Goal: Information Seeking & Learning: Check status

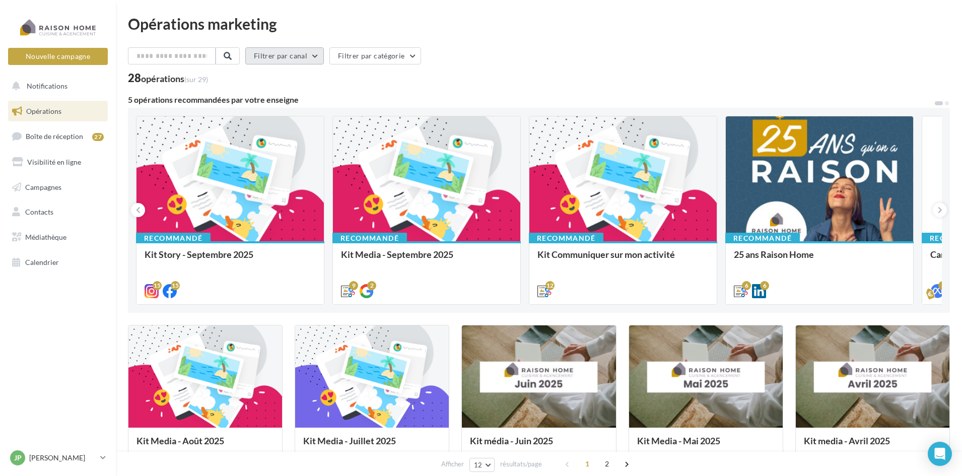
click at [292, 57] on button "Filtrer par canal" at bounding box center [284, 55] width 79 height 17
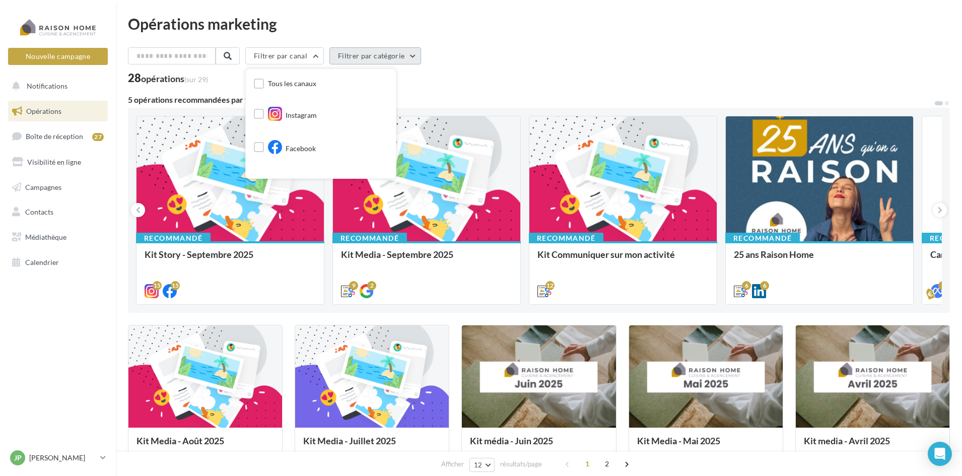
click at [392, 57] on button "Filtrer par catégorie" at bounding box center [375, 55] width 92 height 17
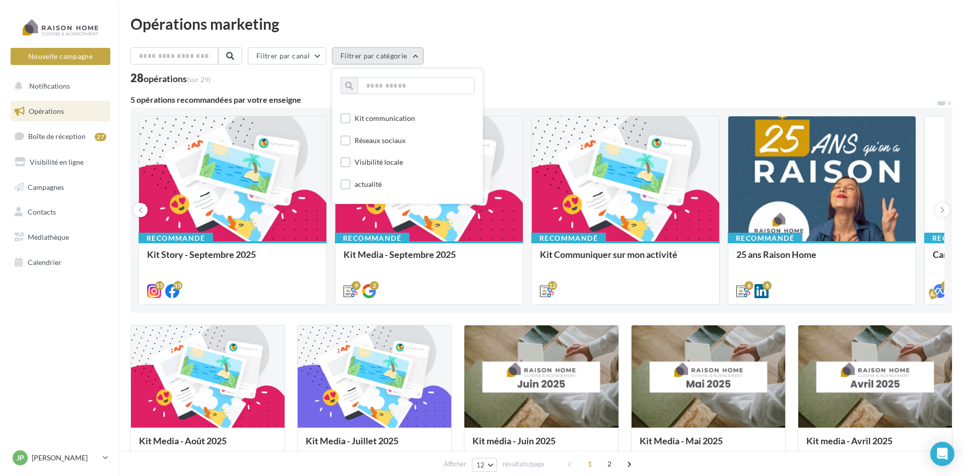
scroll to position [80, 0]
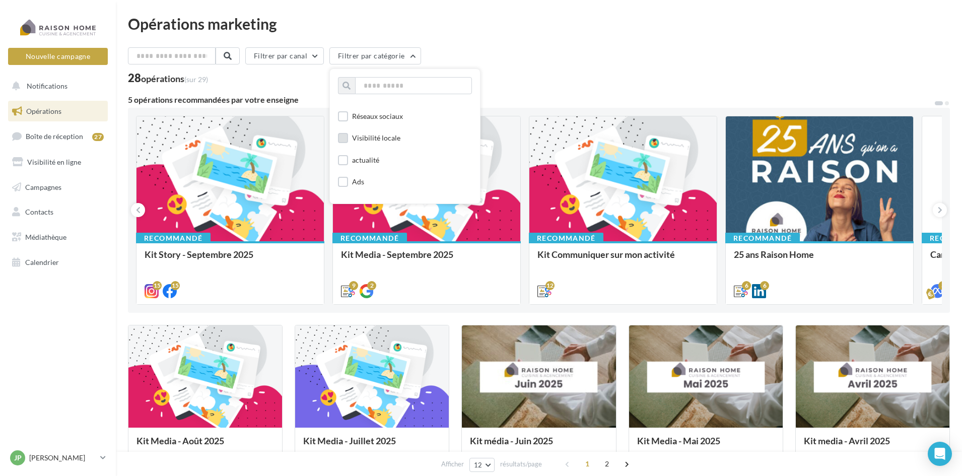
click at [347, 140] on label at bounding box center [343, 138] width 10 height 10
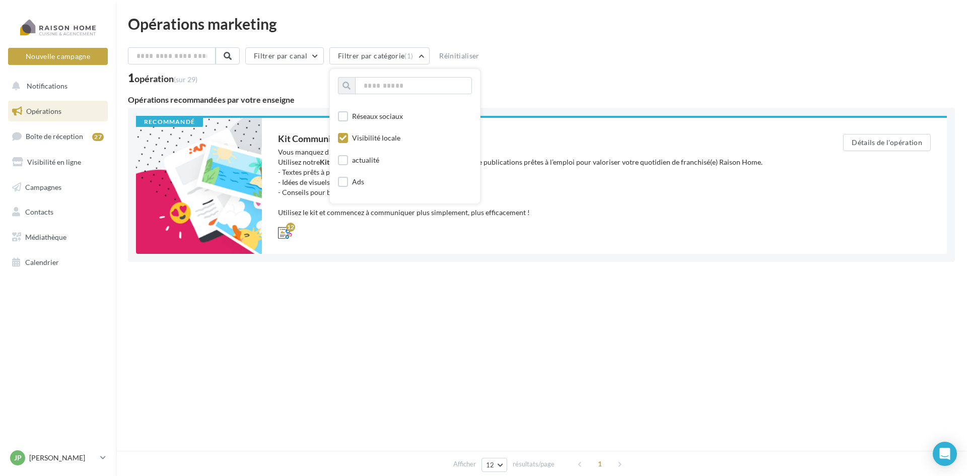
click at [341, 282] on div "Afficher 12 12 24 48 96 résultats/page 1" at bounding box center [541, 294] width 827 height 24
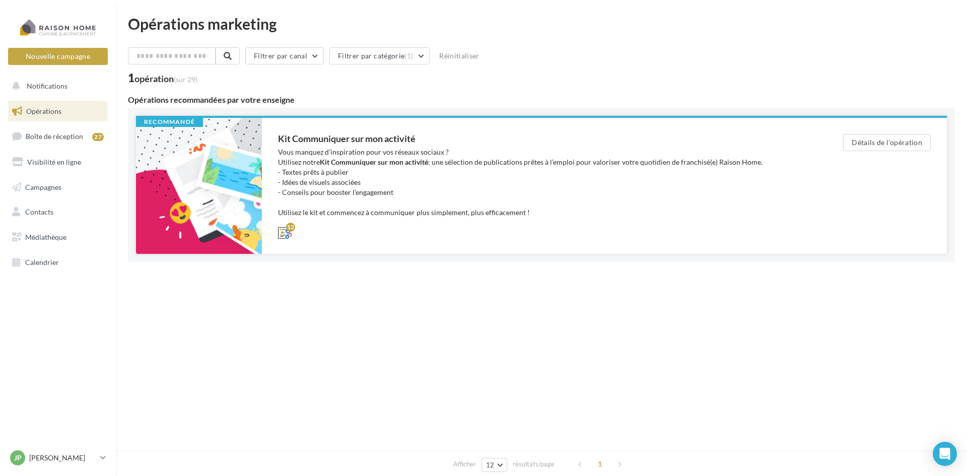
click at [313, 213] on div "Vous manquez d’inspiration pour vos réseaux sociaux ? Utilisez notre Kit Commun…" at bounding box center [540, 182] width 525 height 70
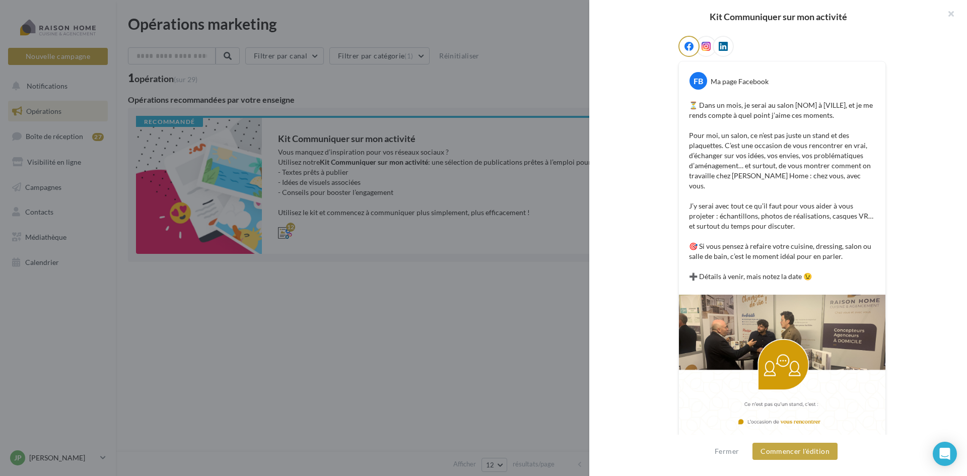
scroll to position [302, 0]
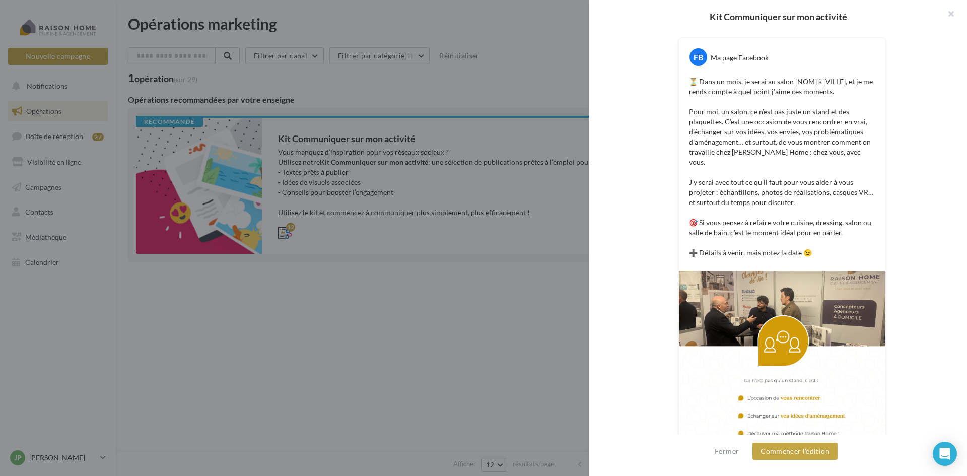
drag, startPoint x: 318, startPoint y: 370, endPoint x: 345, endPoint y: 288, distance: 86.9
click at [321, 370] on div at bounding box center [483, 238] width 967 height 476
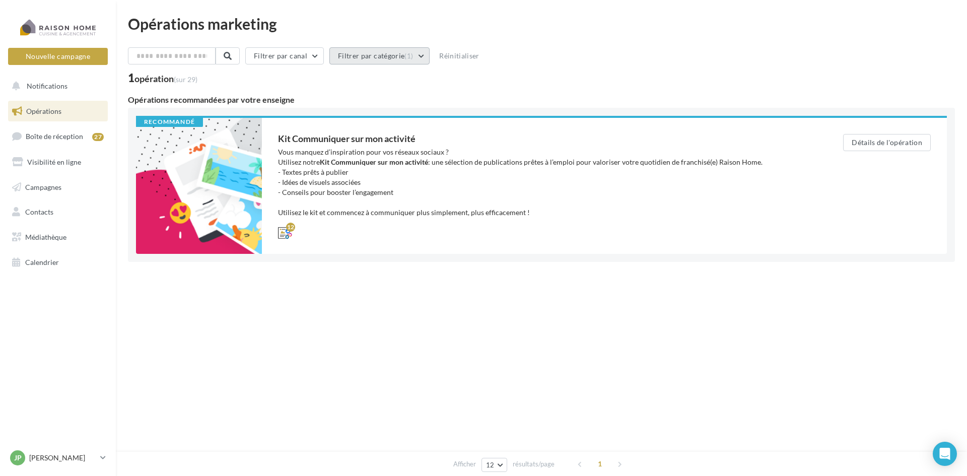
click at [380, 60] on button "Filtrer par catégorie (1)" at bounding box center [379, 55] width 100 height 17
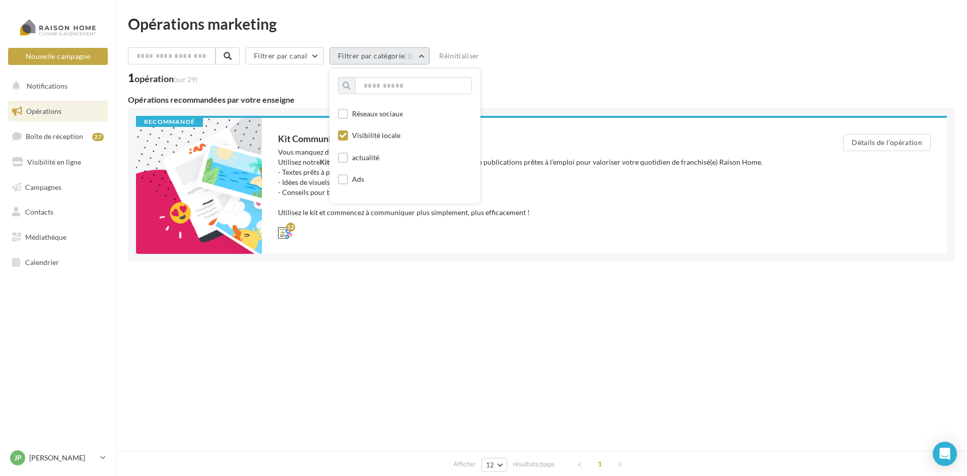
scroll to position [101, 0]
click at [346, 115] on icon at bounding box center [342, 117] width 7 height 7
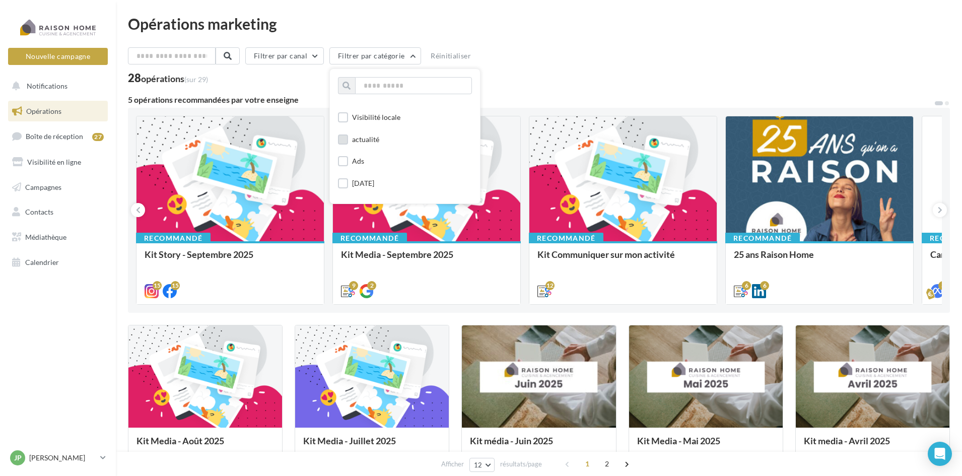
click at [348, 141] on label at bounding box center [343, 139] width 10 height 10
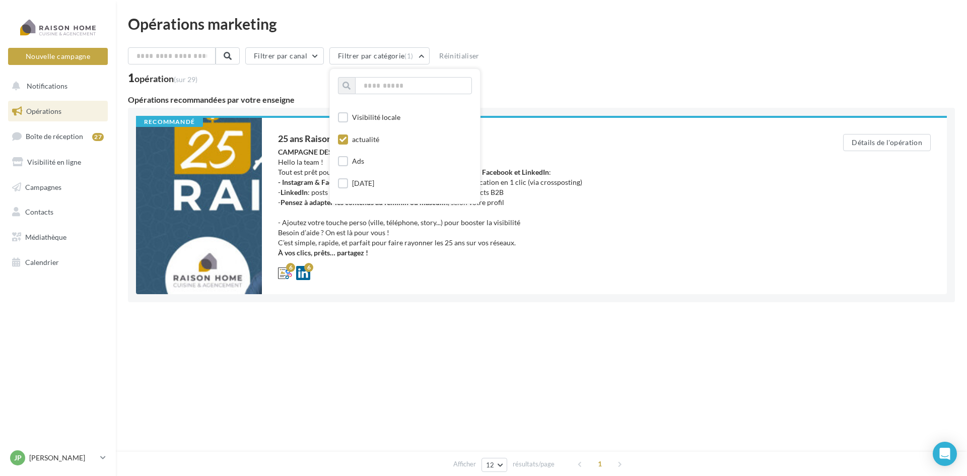
click at [367, 341] on div "Afficher 12 12 24 48 96 résultats/page 1" at bounding box center [541, 334] width 827 height 24
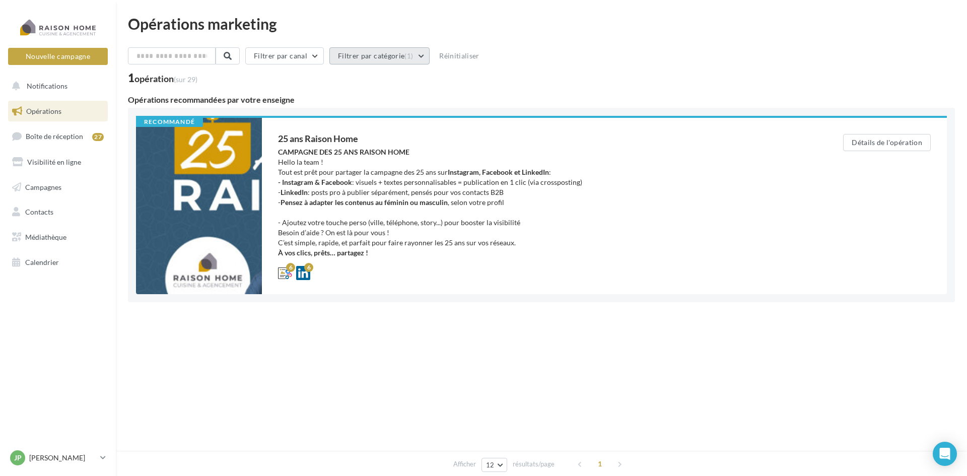
click at [393, 53] on button "Filtrer par catégorie (1)" at bounding box center [379, 55] width 100 height 17
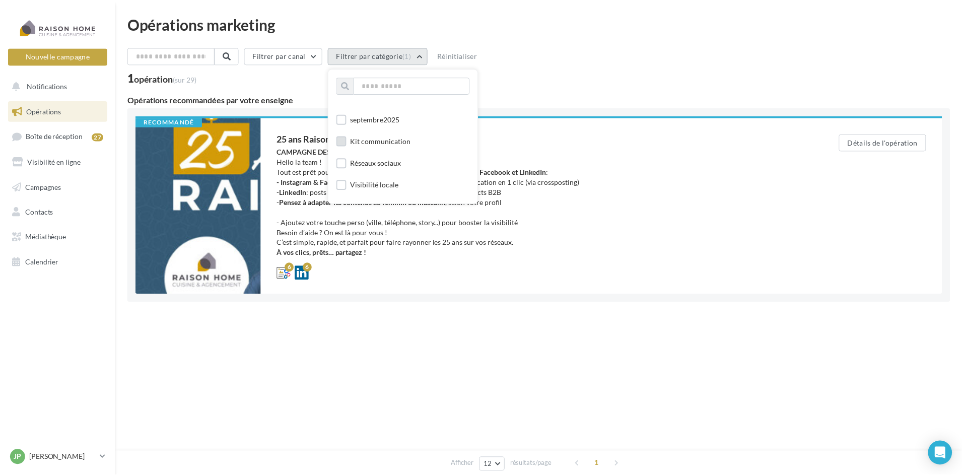
scroll to position [50, 0]
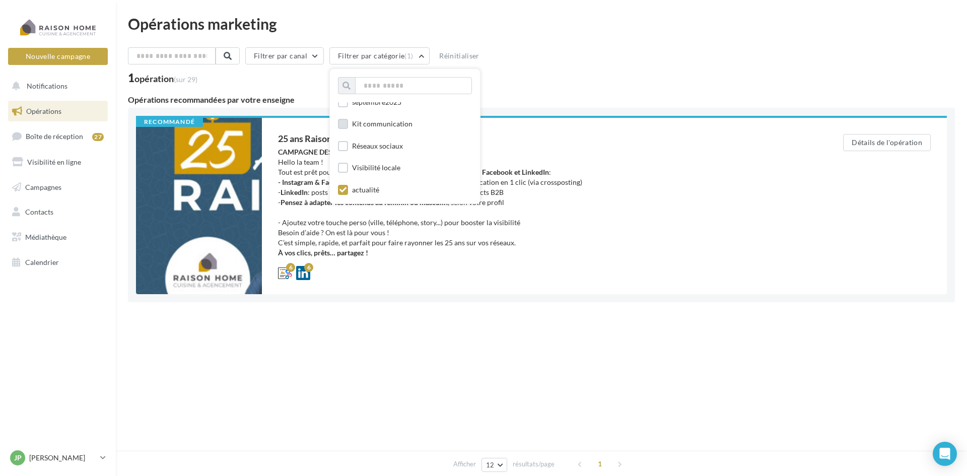
click at [345, 125] on label at bounding box center [343, 124] width 10 height 10
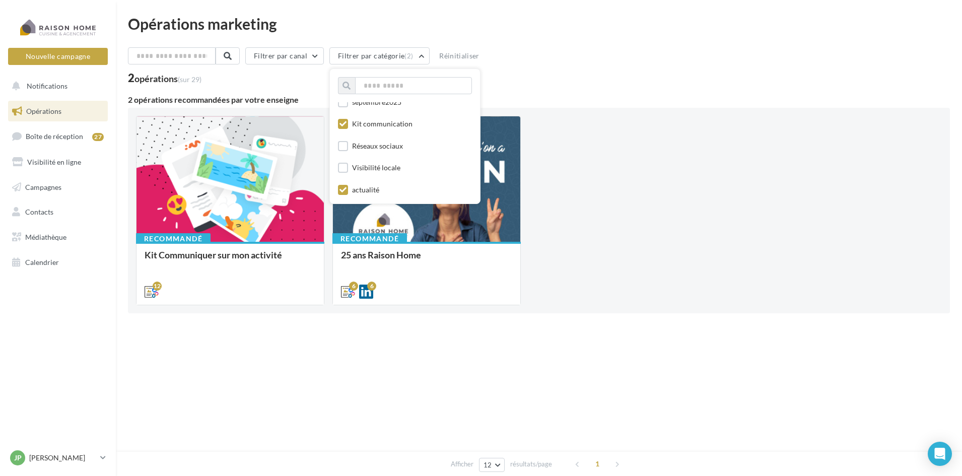
click at [346, 190] on icon at bounding box center [342, 189] width 7 height 7
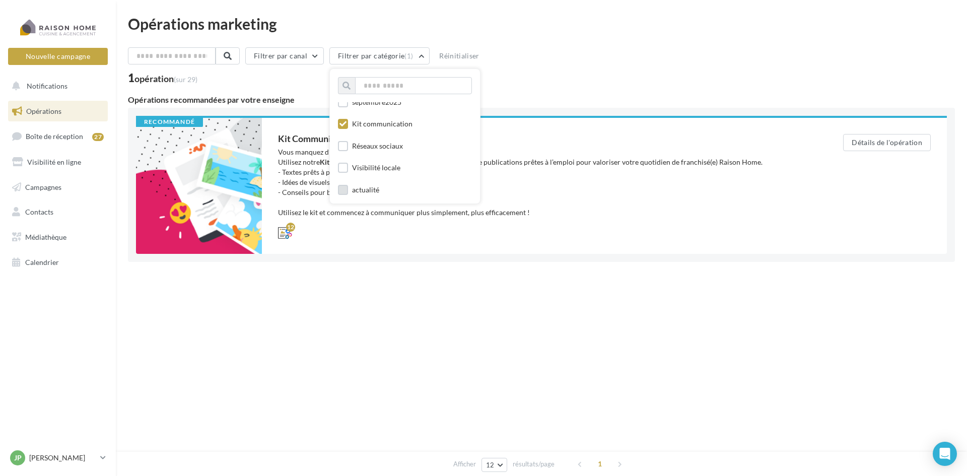
click at [346, 122] on icon at bounding box center [342, 123] width 7 height 7
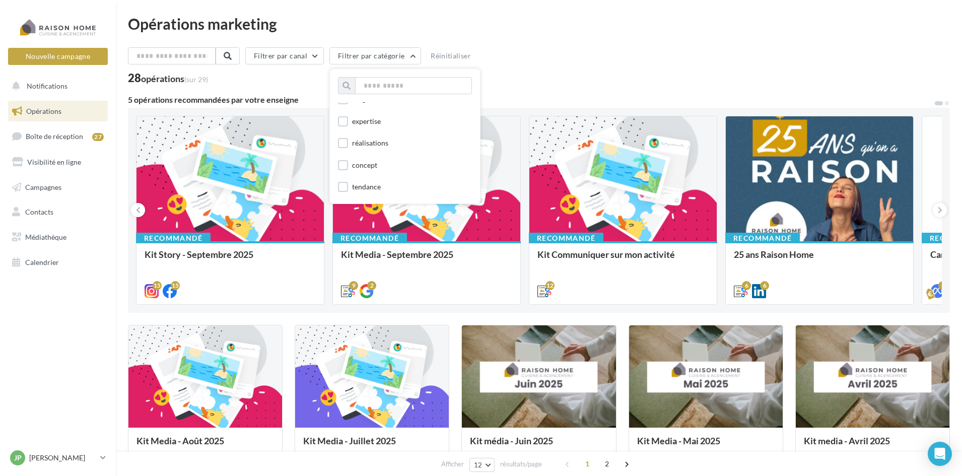
scroll to position [302, 0]
click at [346, 136] on label at bounding box center [343, 135] width 10 height 10
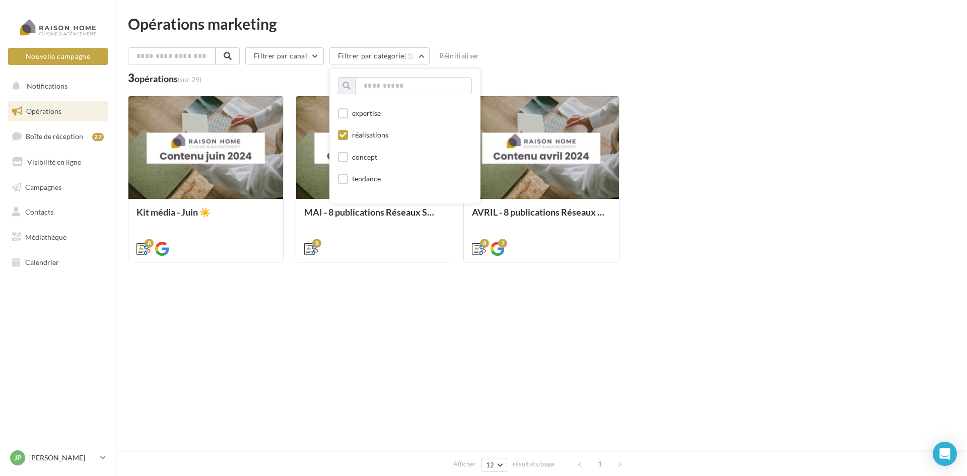
click at [346, 134] on icon at bounding box center [342, 134] width 7 height 7
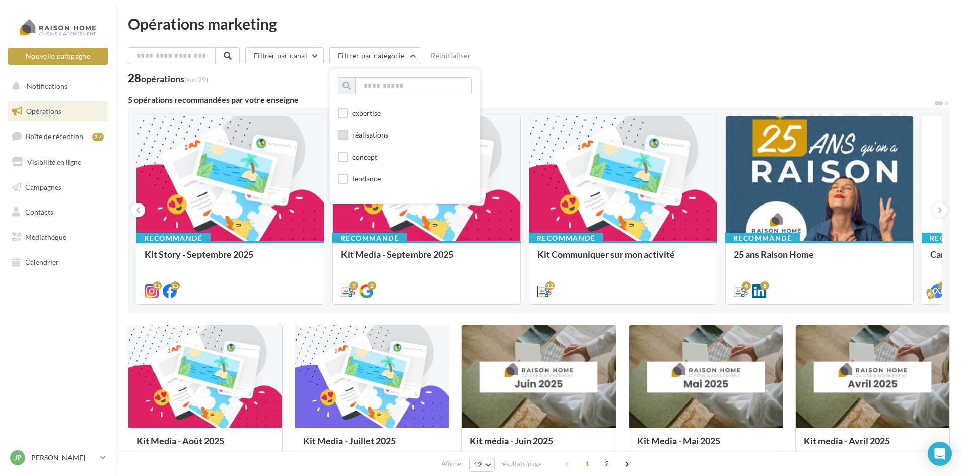
click at [594, 24] on div "Opérations marketing" at bounding box center [539, 23] width 822 height 15
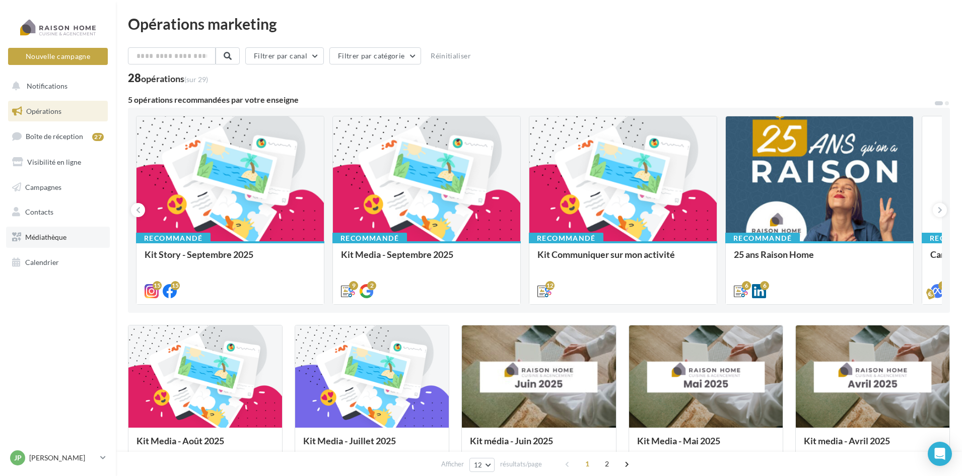
click at [44, 239] on span "Médiathèque" at bounding box center [45, 237] width 41 height 9
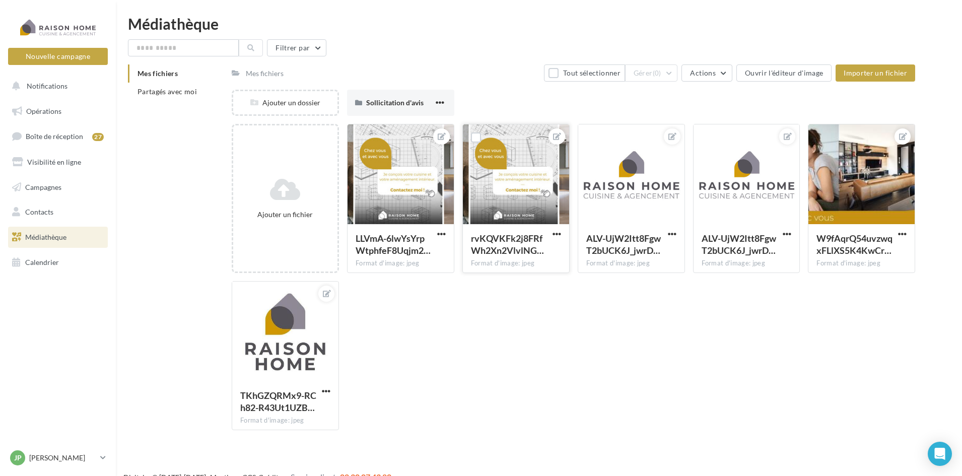
click at [518, 175] on div at bounding box center [516, 174] width 106 height 101
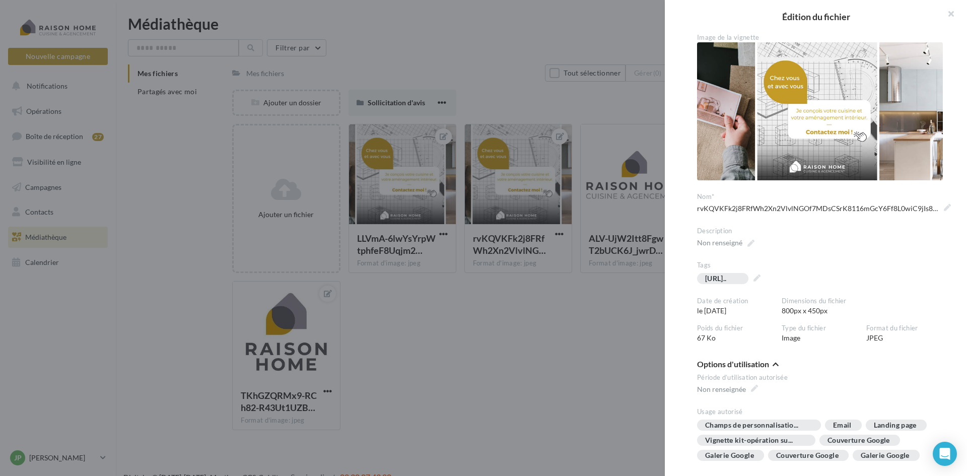
click at [816, 104] on img at bounding box center [820, 111] width 246 height 138
click at [738, 279] on span "https://lh3.googleusercon..." at bounding box center [721, 278] width 33 height 7
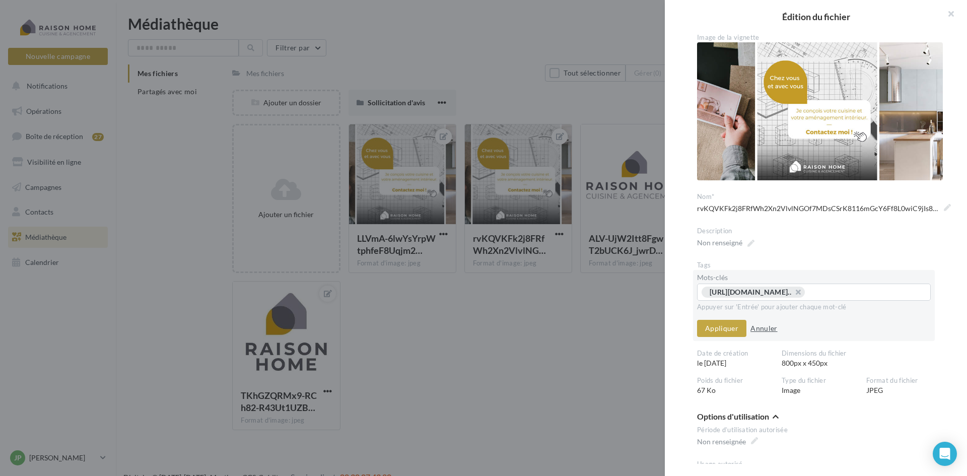
click at [764, 328] on button "Annuler" at bounding box center [763, 328] width 35 height 12
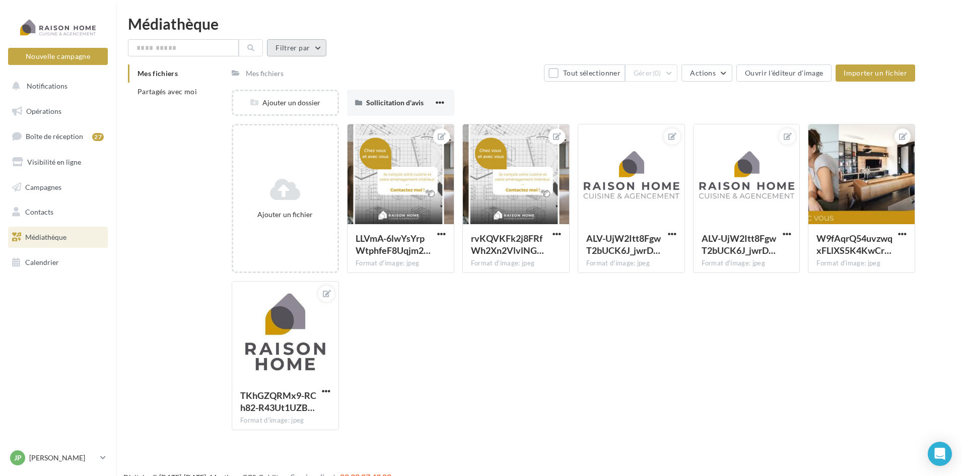
click at [289, 50] on button "Filtrer par" at bounding box center [296, 47] width 59 height 17
click at [262, 88] on button "Filtrer par type (6)" at bounding box center [227, 87] width 180 height 17
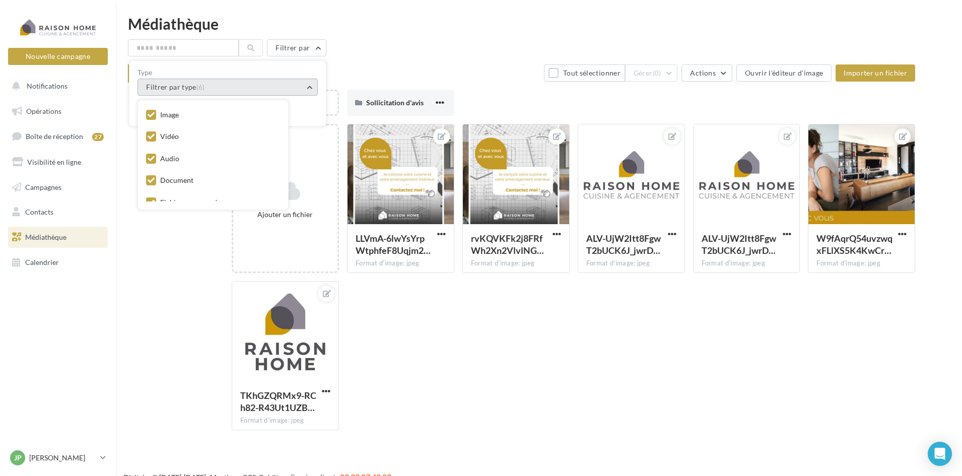
click at [296, 87] on button "Filtrer par type (6)" at bounding box center [227, 87] width 180 height 17
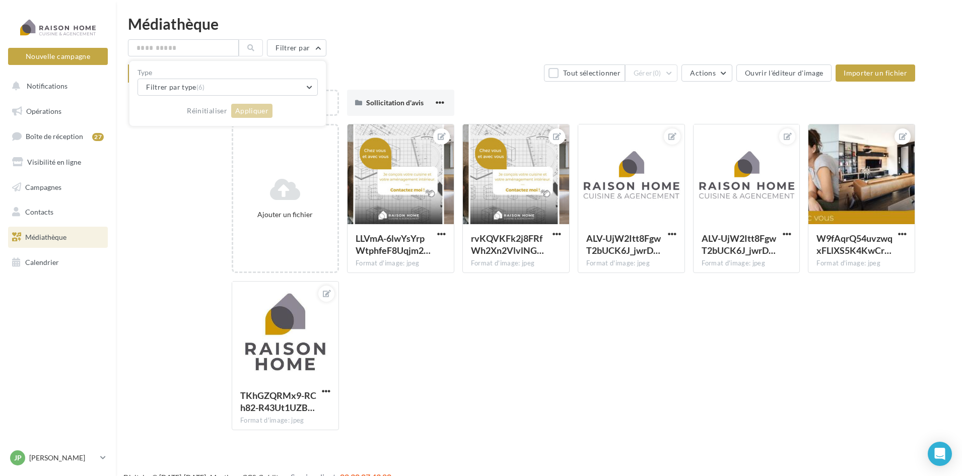
click at [448, 313] on div "Ajouter un fichier LLVmA-6lwYsYrpWtphfeF8Uqjm2… Format d'image: jpeg LLVmA-6lwY…" at bounding box center [577, 281] width 691 height 314
click at [56, 188] on span "Campagnes" at bounding box center [43, 186] width 36 height 9
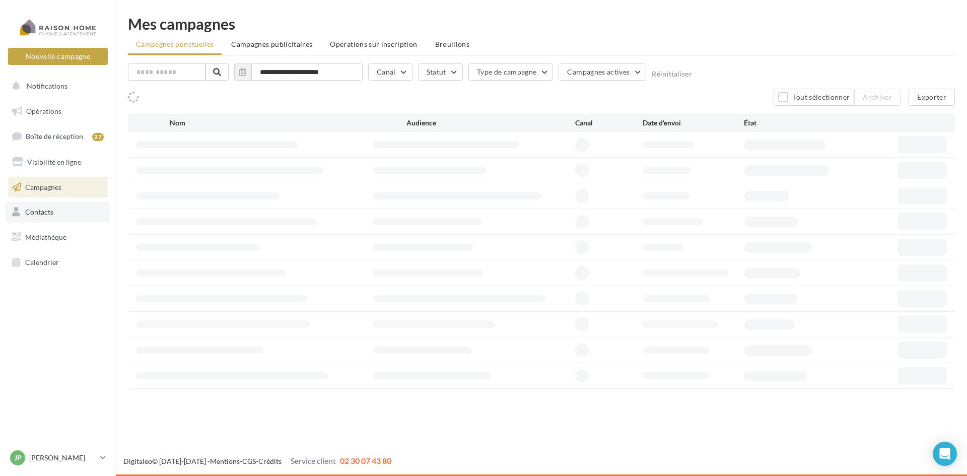
click at [48, 212] on span "Contacts" at bounding box center [39, 211] width 28 height 9
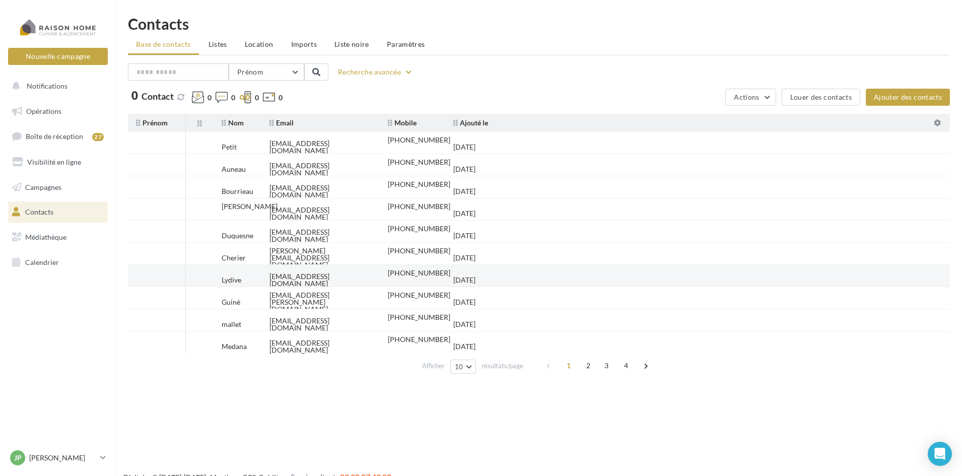
click at [289, 276] on div "[EMAIL_ADDRESS][DOMAIN_NAME]" at bounding box center [320, 280] width 102 height 14
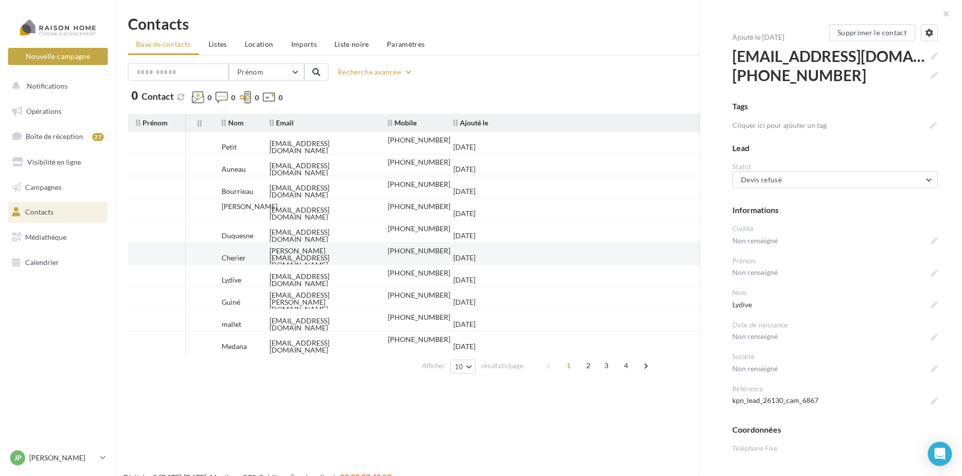
click at [284, 253] on div "[PERSON_NAME][EMAIL_ADDRESS][DOMAIN_NAME]" at bounding box center [320, 257] width 102 height 21
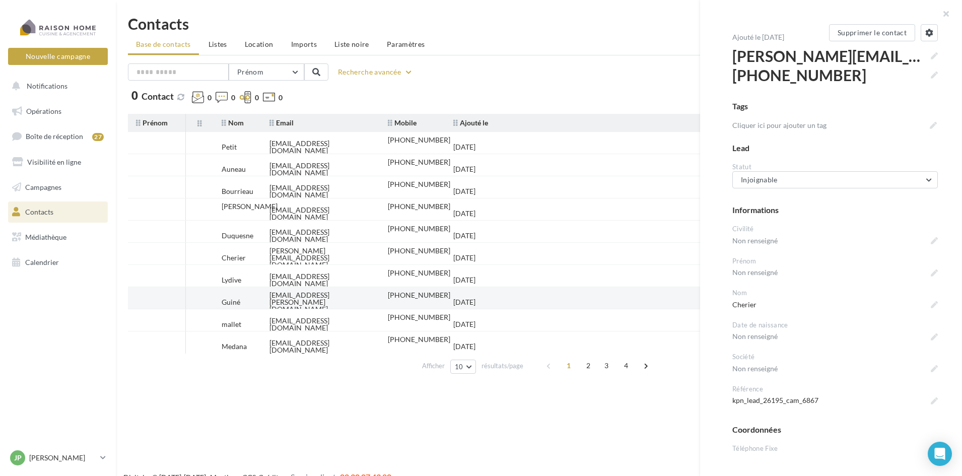
click at [290, 299] on div "[EMAIL_ADDRESS][PERSON_NAME][DOMAIN_NAME]" at bounding box center [320, 302] width 102 height 21
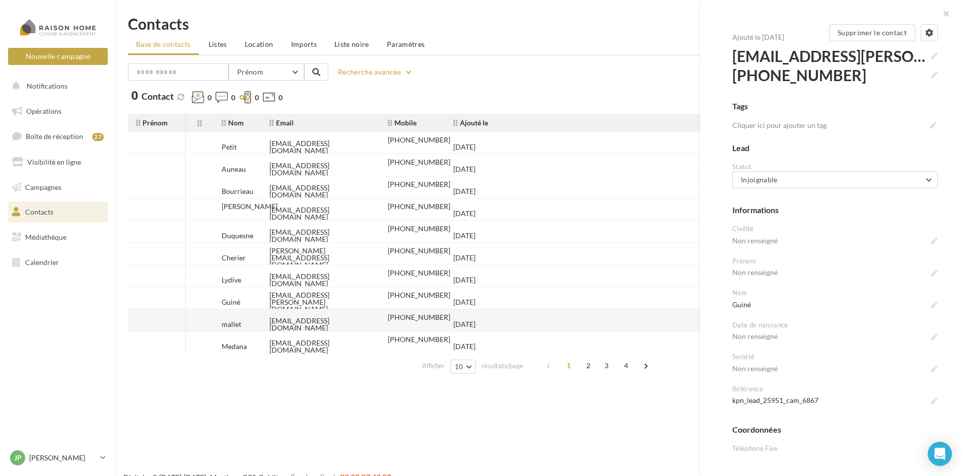
click at [288, 319] on div "[EMAIL_ADDRESS][DOMAIN_NAME]" at bounding box center [320, 324] width 102 height 14
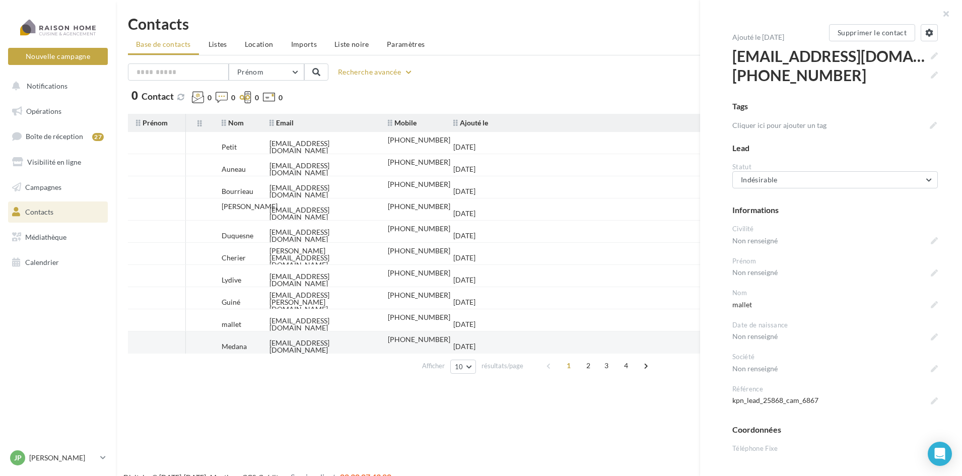
click at [276, 346] on div "[EMAIL_ADDRESS][DOMAIN_NAME]" at bounding box center [320, 346] width 102 height 14
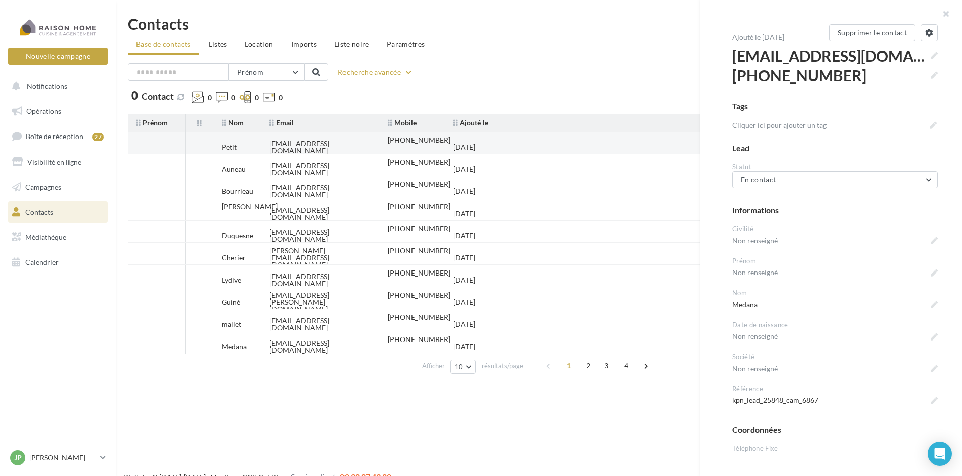
click at [273, 145] on div "[EMAIL_ADDRESS][DOMAIN_NAME]" at bounding box center [320, 147] width 102 height 14
click at [319, 147] on td "[EMAIL_ADDRESS][DOMAIN_NAME]" at bounding box center [320, 147] width 118 height 22
click at [851, 182] on button "Non contacté" at bounding box center [834, 179] width 205 height 17
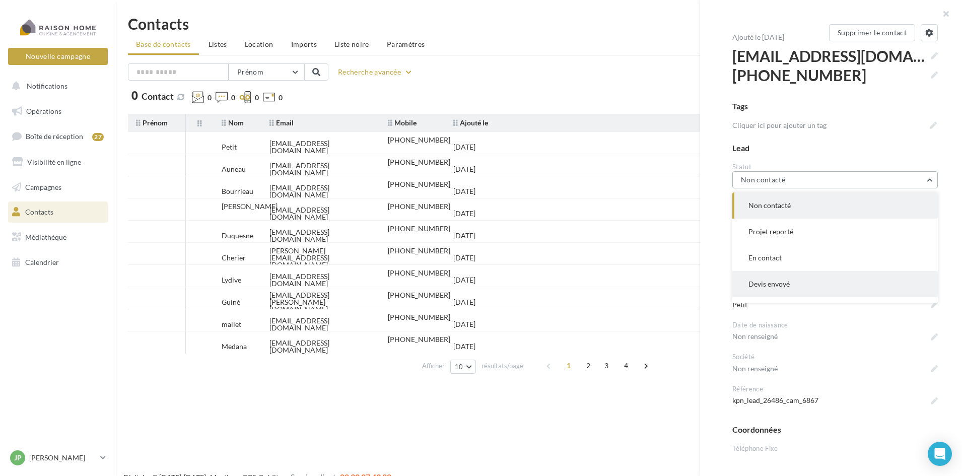
scroll to position [50, 0]
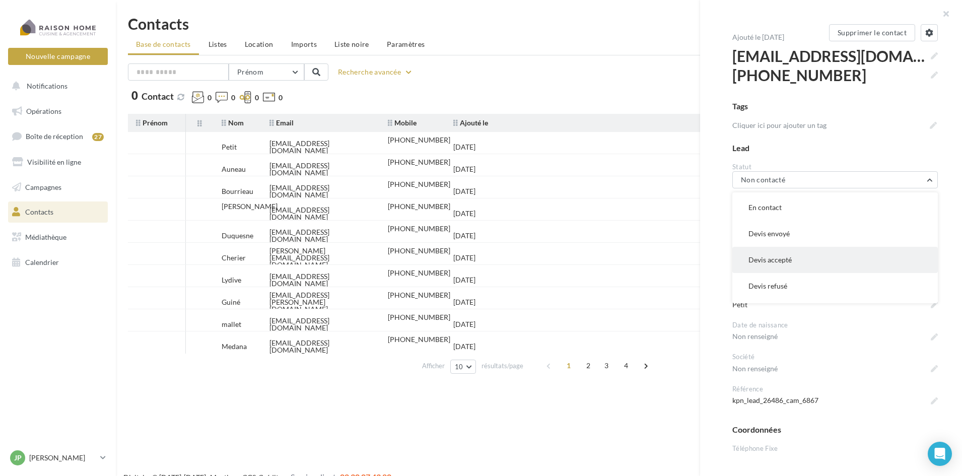
click at [791, 258] on span "Devis accepté" at bounding box center [769, 259] width 43 height 9
click at [819, 183] on button "Non contacté" at bounding box center [834, 179] width 205 height 17
click at [772, 258] on span "Devis accepté" at bounding box center [769, 259] width 43 height 9
click at [785, 182] on button "Non contacté" at bounding box center [834, 179] width 205 height 17
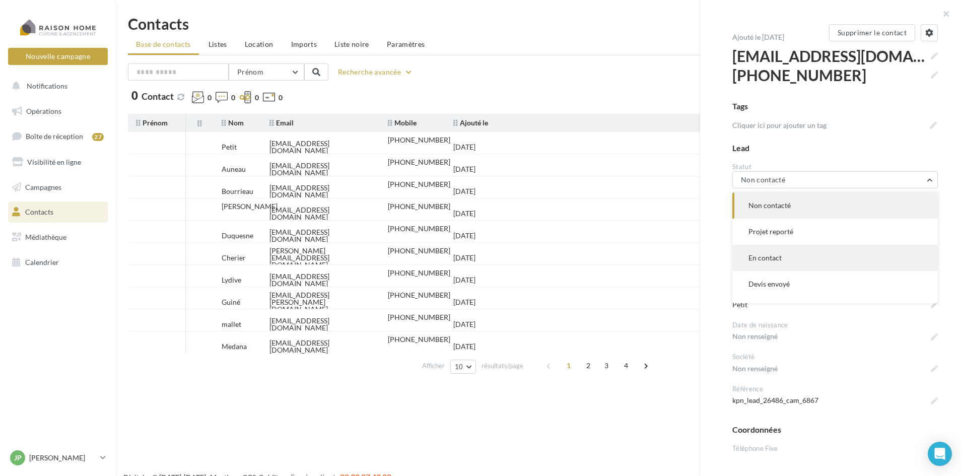
click at [774, 260] on span "En contact" at bounding box center [764, 257] width 33 height 9
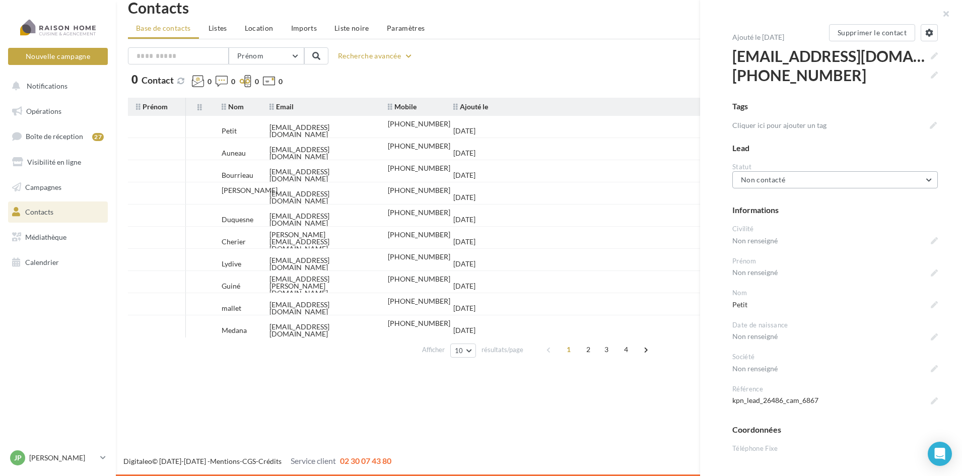
click at [784, 183] on span "Non contacté" at bounding box center [763, 179] width 44 height 9
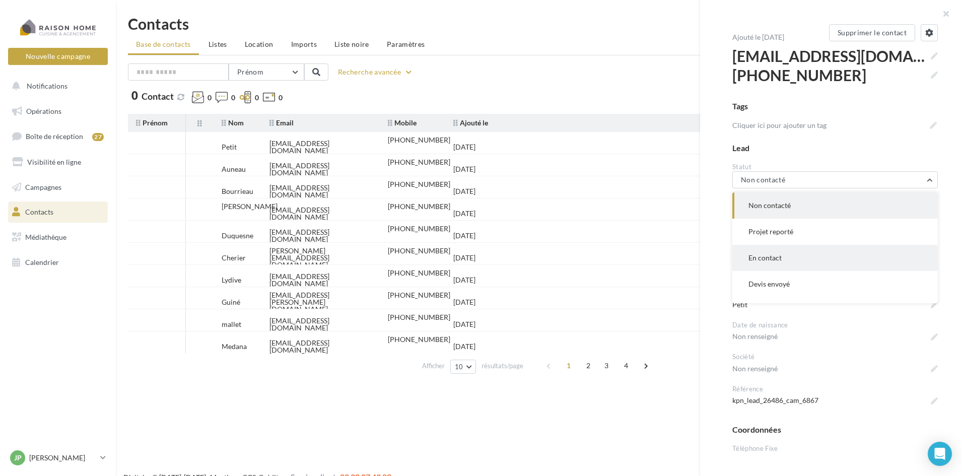
click at [773, 259] on span "En contact" at bounding box center [764, 257] width 33 height 9
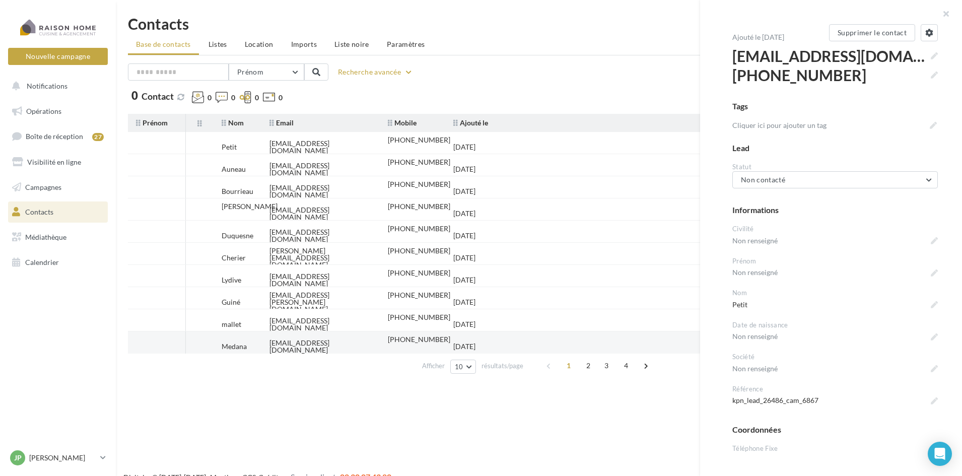
click at [270, 346] on div "[EMAIL_ADDRESS][DOMAIN_NAME]" at bounding box center [320, 346] width 102 height 14
click at [792, 178] on button "En contact" at bounding box center [834, 179] width 205 height 17
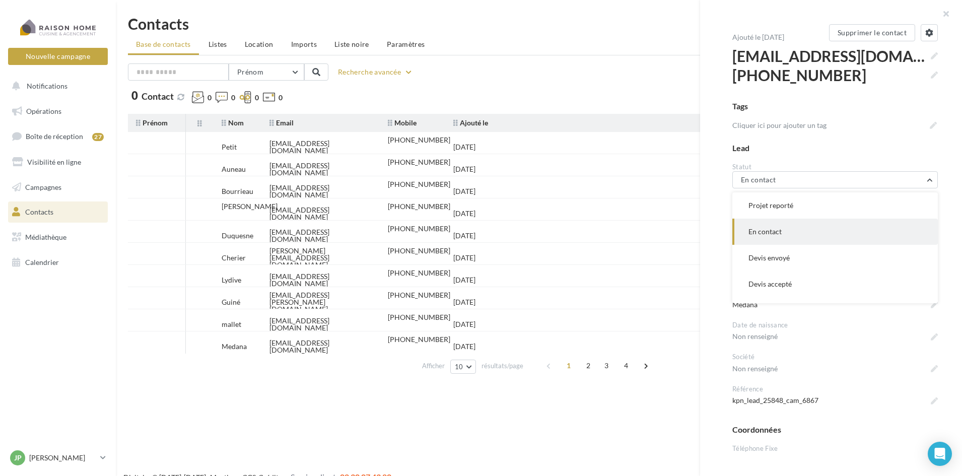
click at [425, 424] on div "Nouvelle campagne Nouvelle campagne Notifications Opérations Boîte de réception…" at bounding box center [481, 254] width 962 height 476
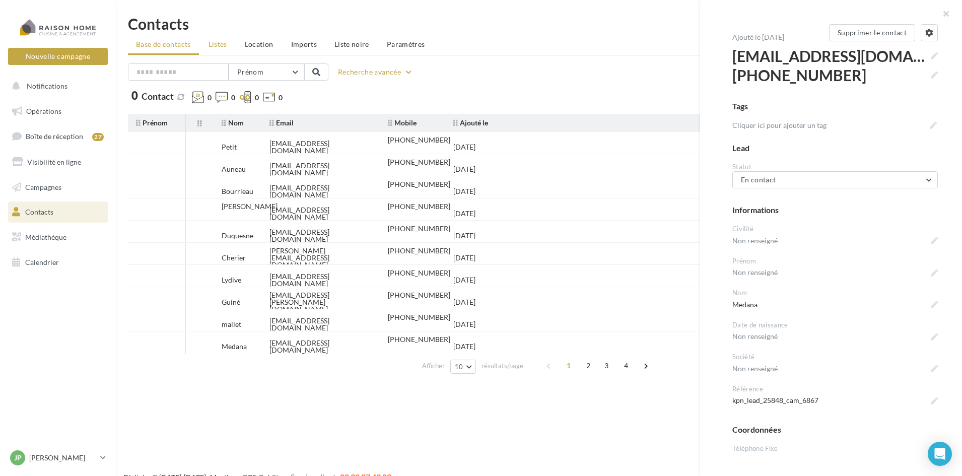
click at [216, 46] on span "Listes" at bounding box center [217, 44] width 19 height 9
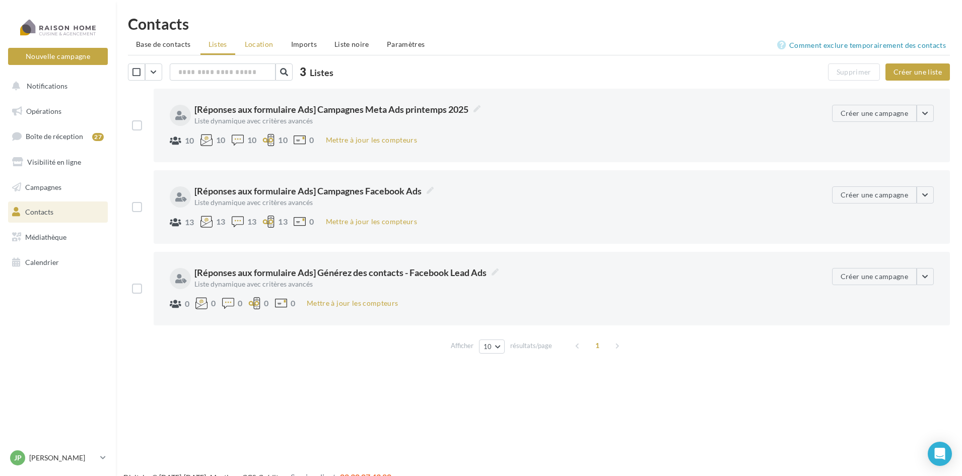
click at [264, 49] on li "Location" at bounding box center [259, 44] width 45 height 18
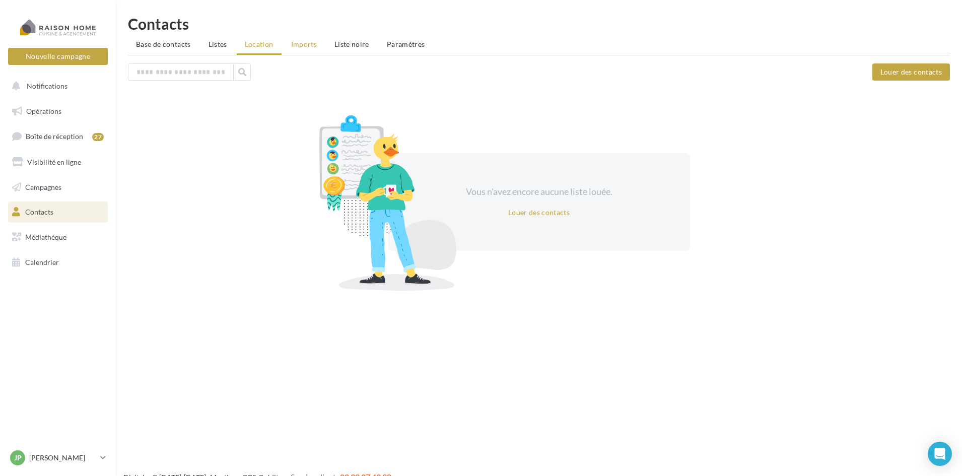
click at [310, 46] on span "Imports" at bounding box center [304, 44] width 26 height 9
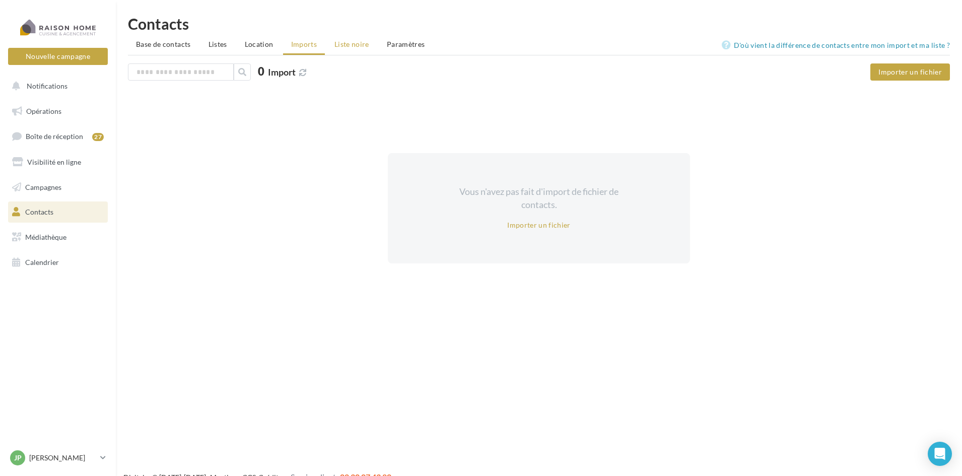
click at [338, 47] on span "Liste noire" at bounding box center [351, 44] width 35 height 9
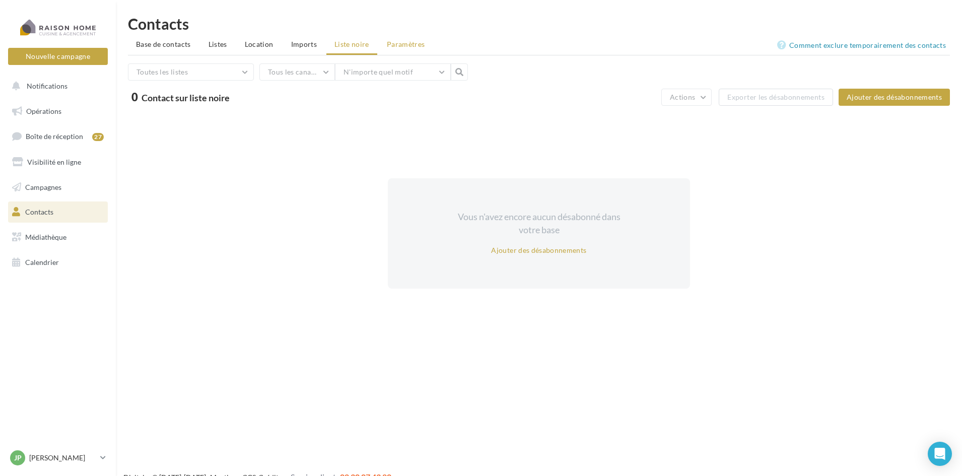
click at [395, 46] on span "Paramètres" at bounding box center [406, 44] width 38 height 9
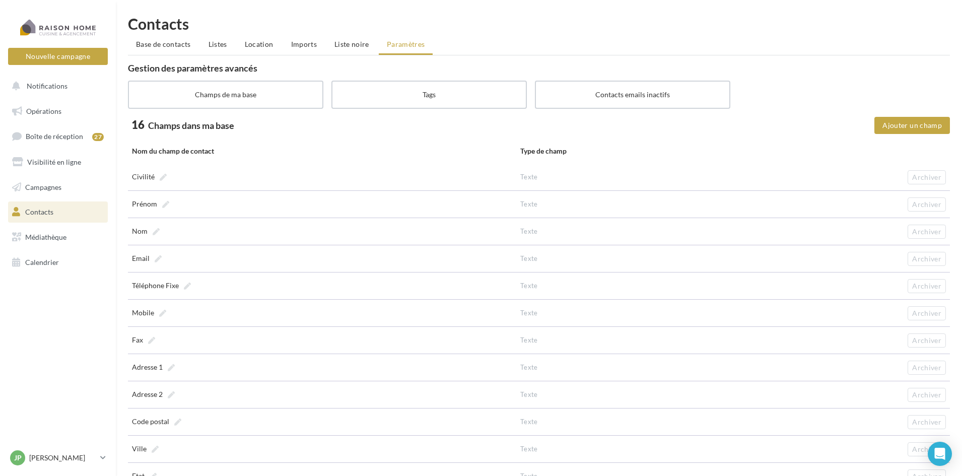
click at [52, 212] on span "Contacts" at bounding box center [39, 211] width 28 height 9
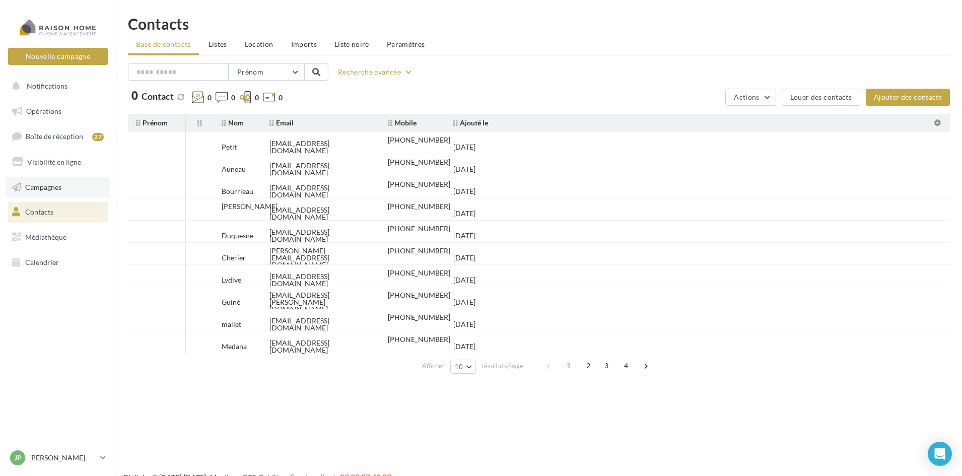
click at [48, 189] on span "Campagnes" at bounding box center [43, 186] width 36 height 9
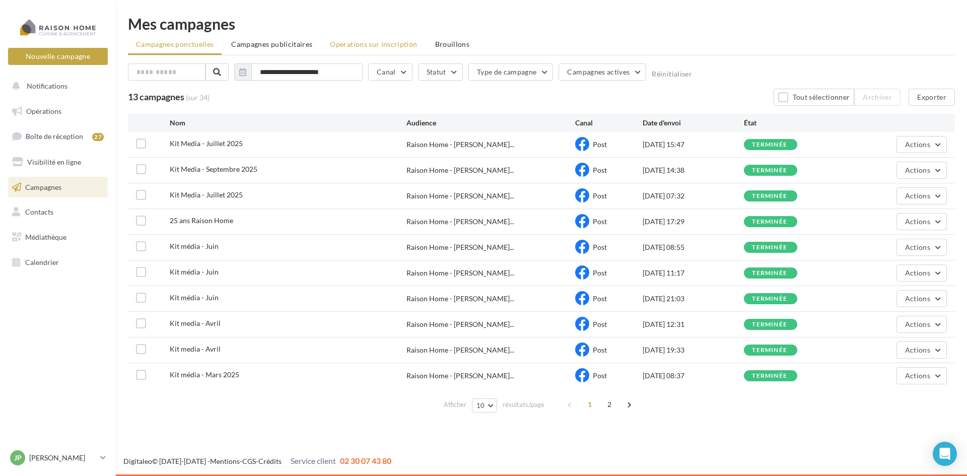
click at [398, 45] on span "Operations sur inscription" at bounding box center [373, 44] width 87 height 9
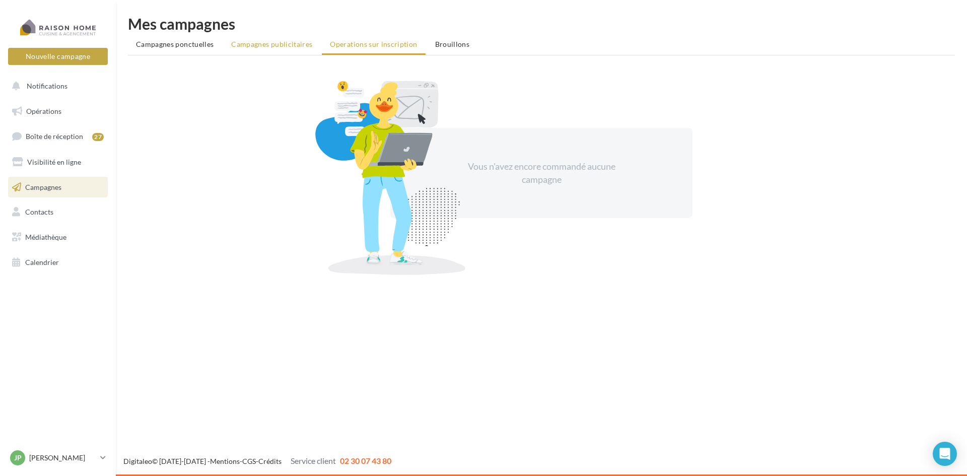
click at [272, 47] on span "Campagnes publicitaires" at bounding box center [271, 44] width 81 height 9
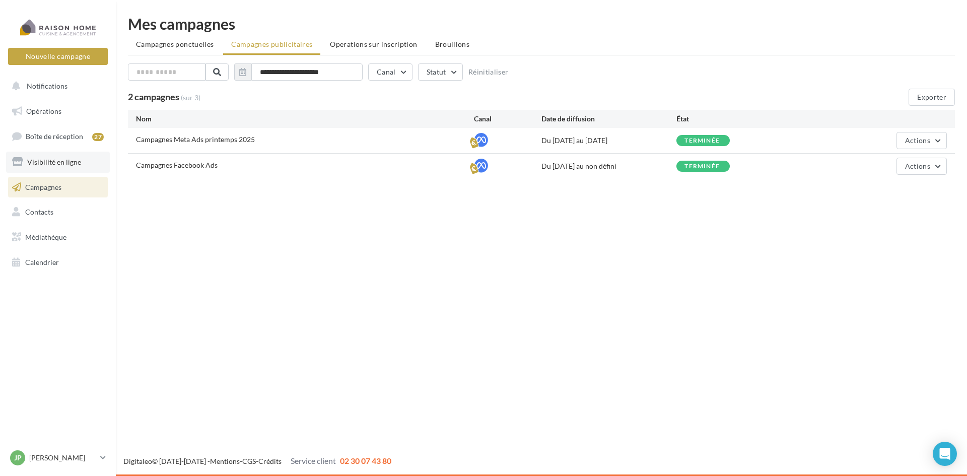
click at [47, 162] on span "Visibilité en ligne" at bounding box center [54, 162] width 54 height 9
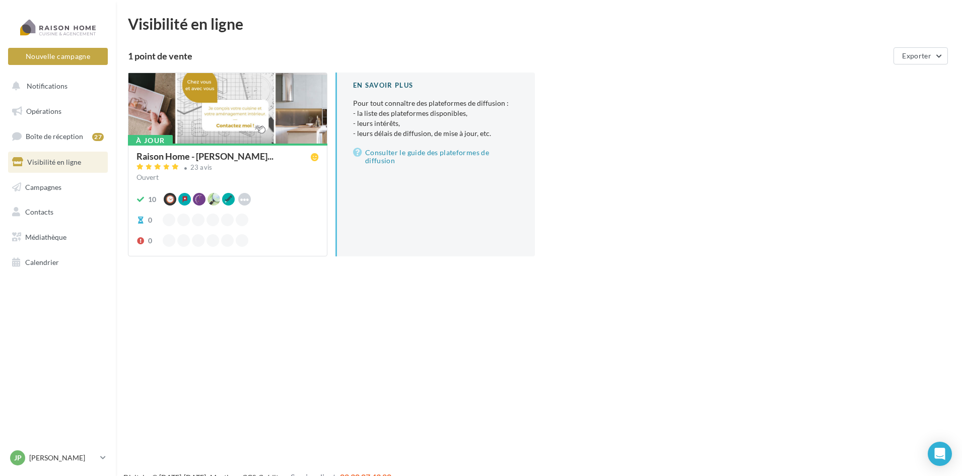
click at [298, 132] on div at bounding box center [227, 109] width 198 height 72
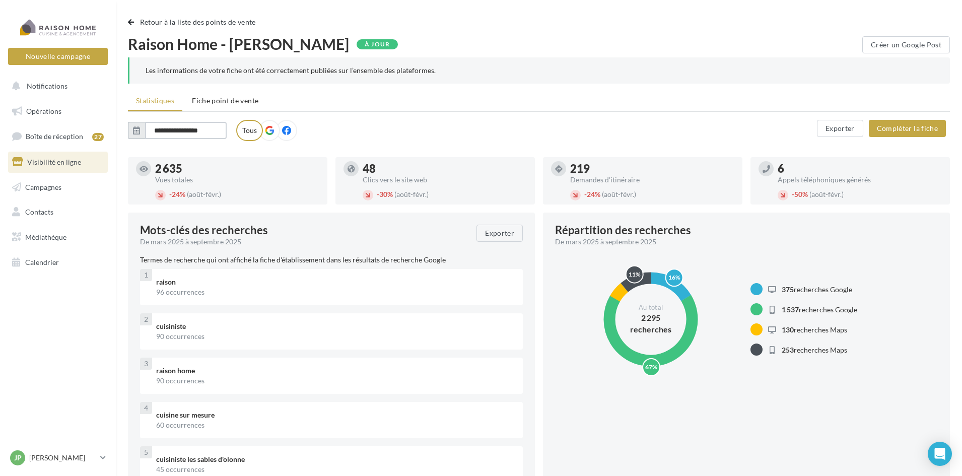
click at [170, 130] on input "**********" at bounding box center [186, 130] width 82 height 17
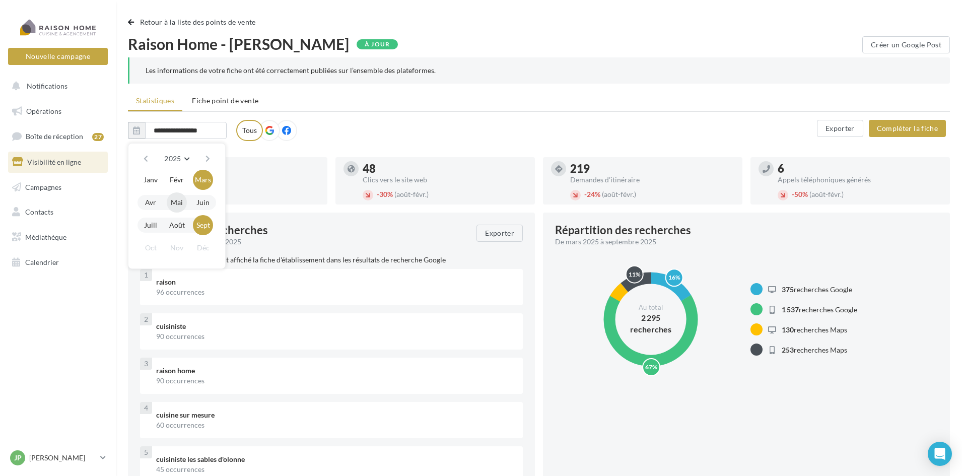
click at [177, 201] on button "Mai" at bounding box center [177, 202] width 20 height 20
click at [451, 130] on div "**********" at bounding box center [472, 130] width 689 height 21
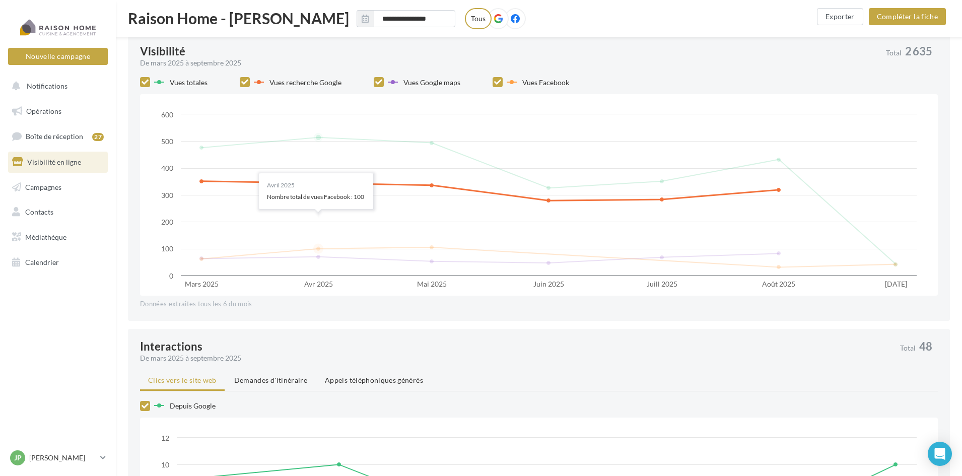
scroll to position [554, 0]
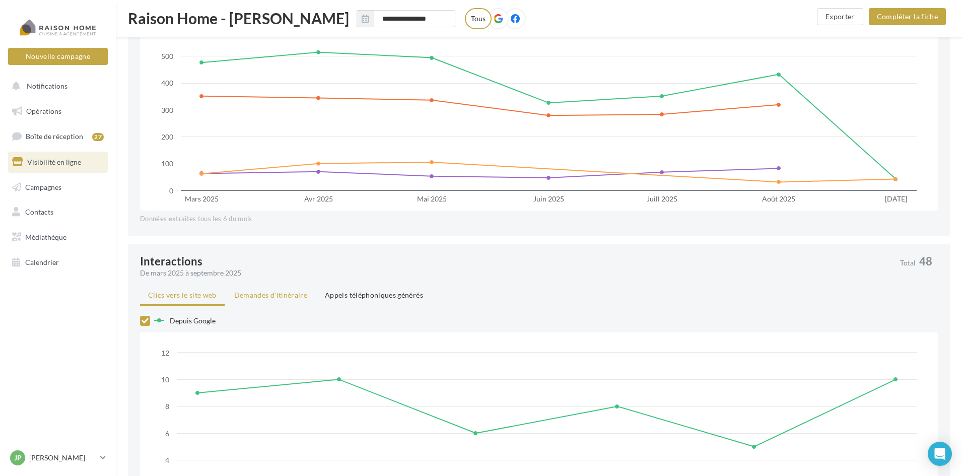
click at [285, 296] on span "Demandes d'itinéraire" at bounding box center [270, 295] width 73 height 9
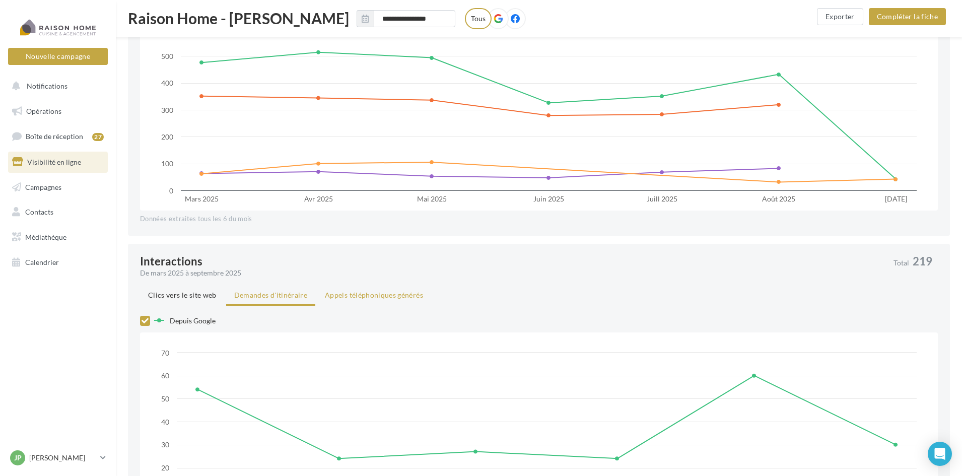
click at [348, 295] on span "Appels téléphoniques générés" at bounding box center [374, 295] width 98 height 9
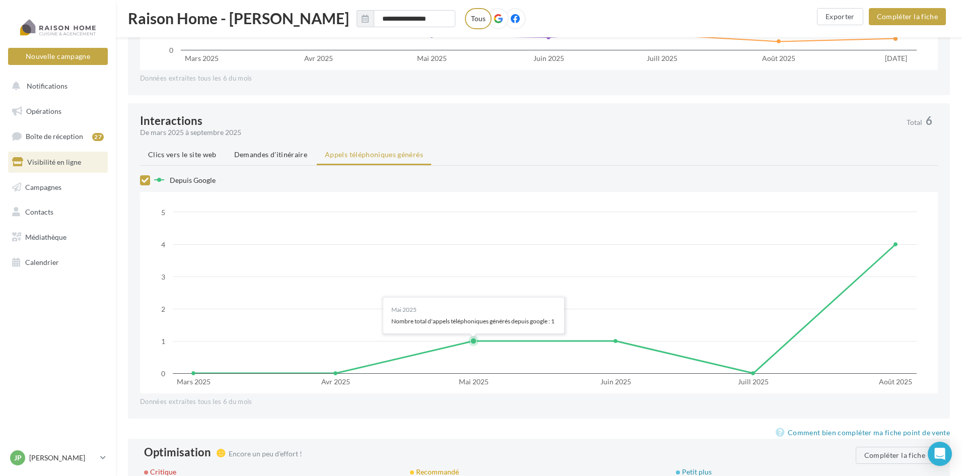
scroll to position [705, 0]
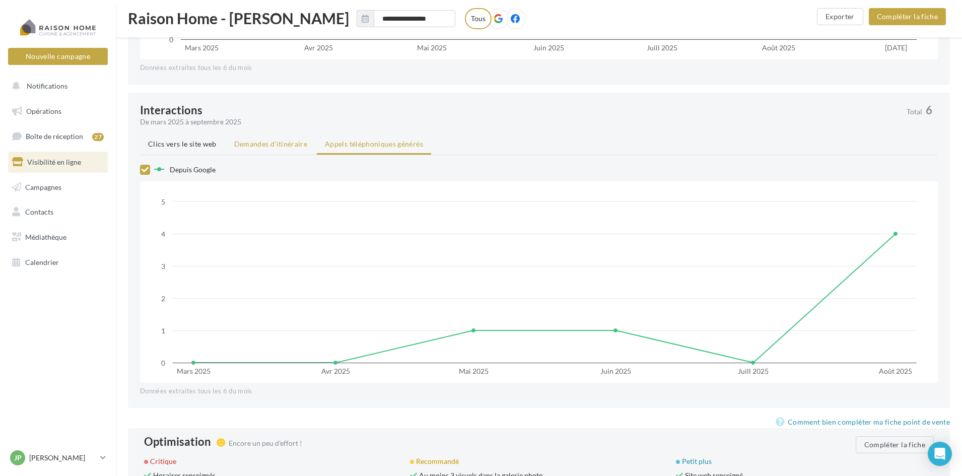
click at [271, 148] on span "Demandes d'itinéraire" at bounding box center [270, 143] width 73 height 9
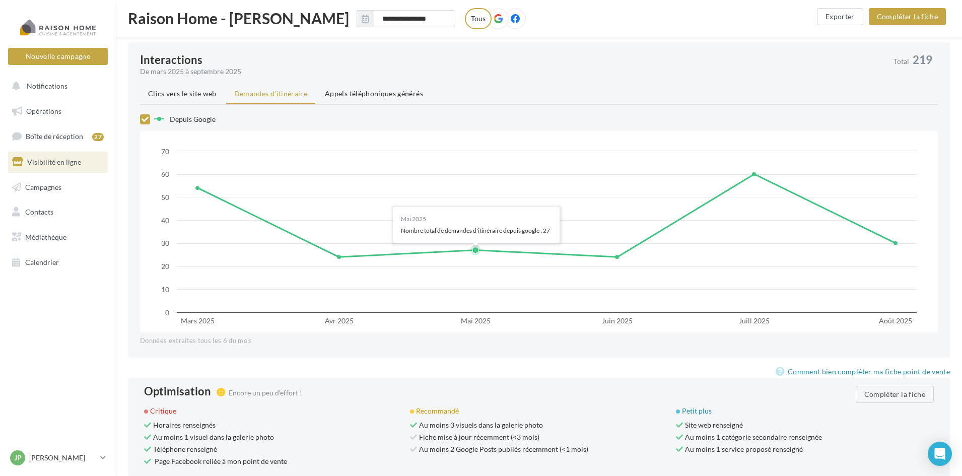
scroll to position [799, 0]
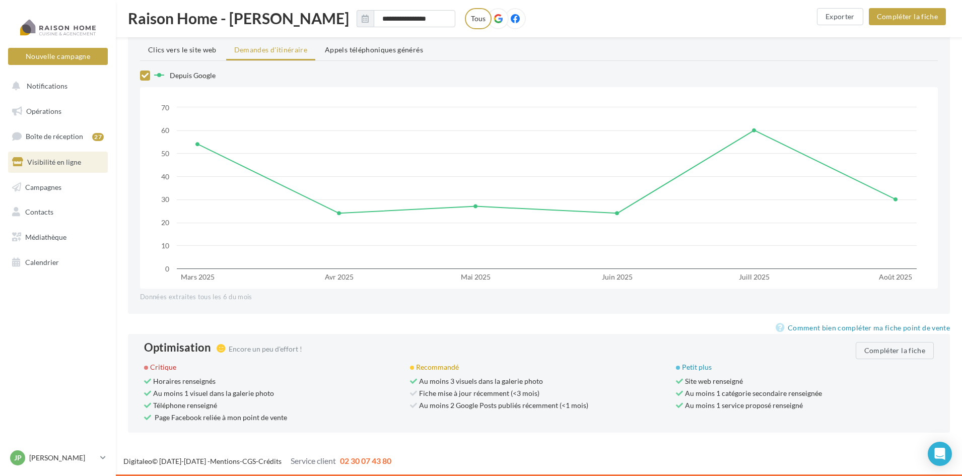
click at [65, 160] on span "Visibilité en ligne" at bounding box center [54, 162] width 54 height 9
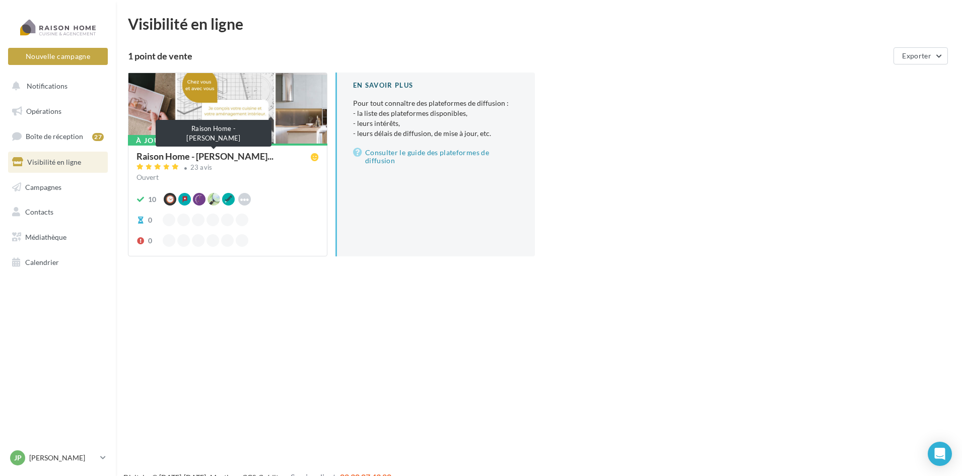
click at [261, 159] on span "Raison Home - Jean-Philippe GAUTR..." at bounding box center [204, 156] width 137 height 9
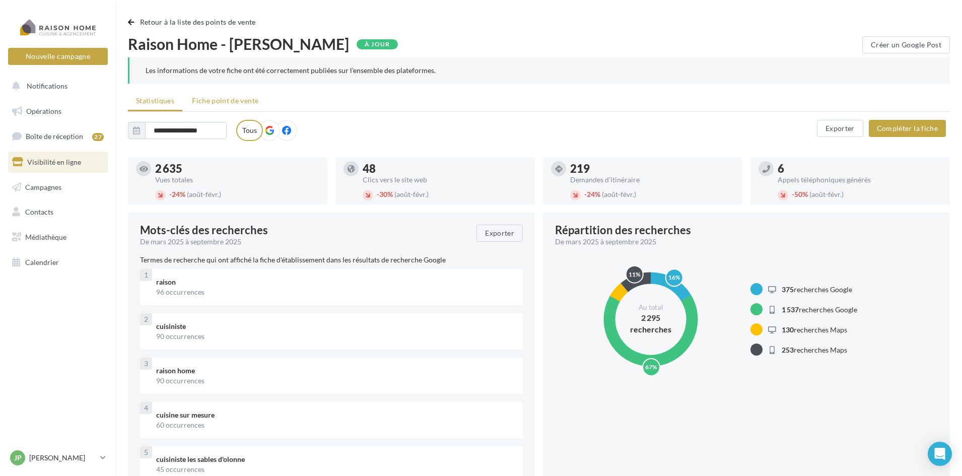
click at [228, 100] on span "Fiche point de vente" at bounding box center [225, 100] width 66 height 9
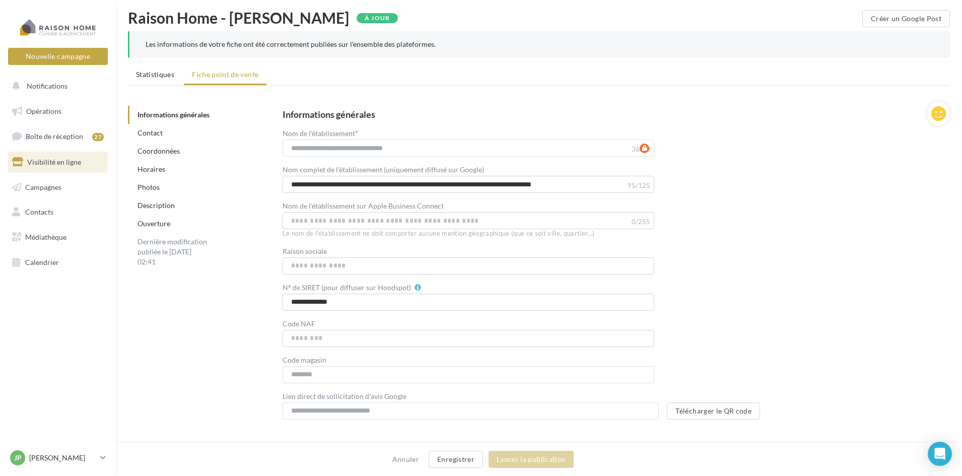
scroll to position [24, 0]
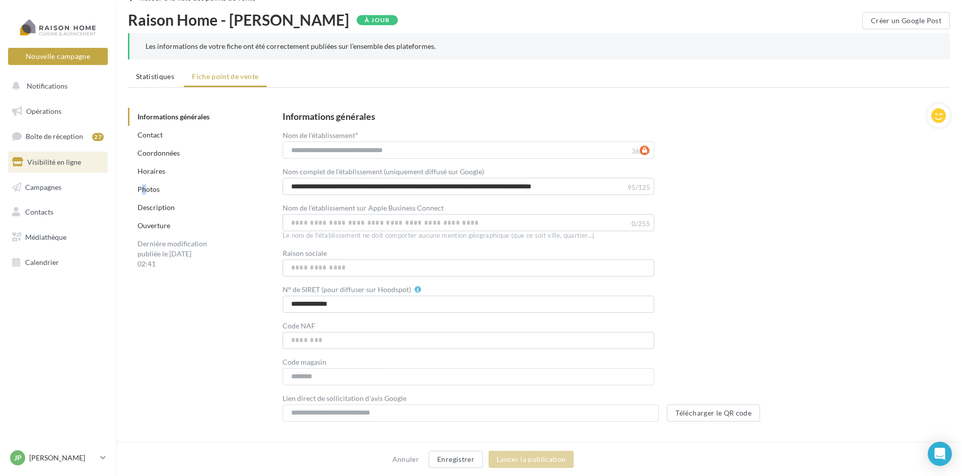
click at [144, 191] on link "Photos" at bounding box center [148, 189] width 22 height 9
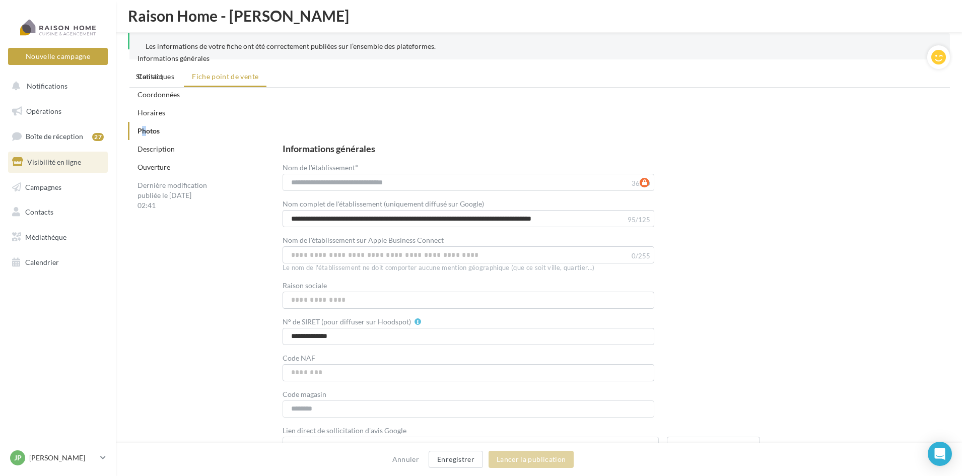
scroll to position [1201, 0]
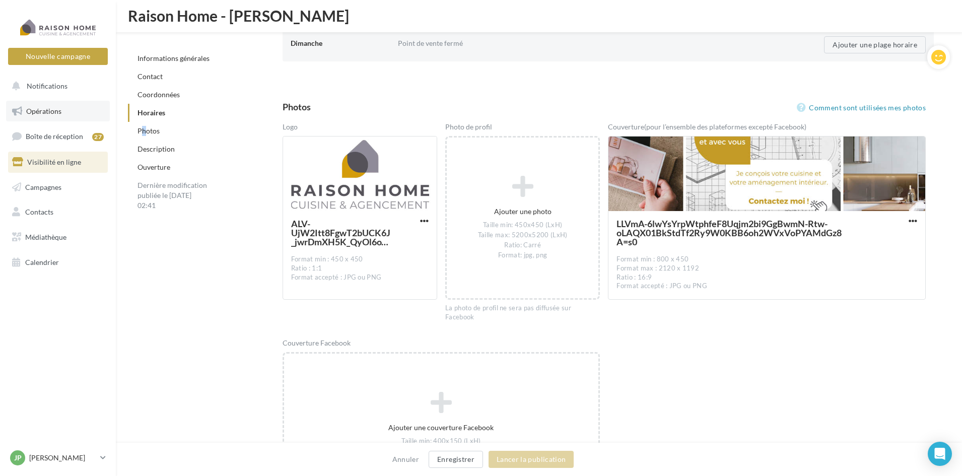
click at [54, 112] on span "Opérations" at bounding box center [43, 111] width 35 height 9
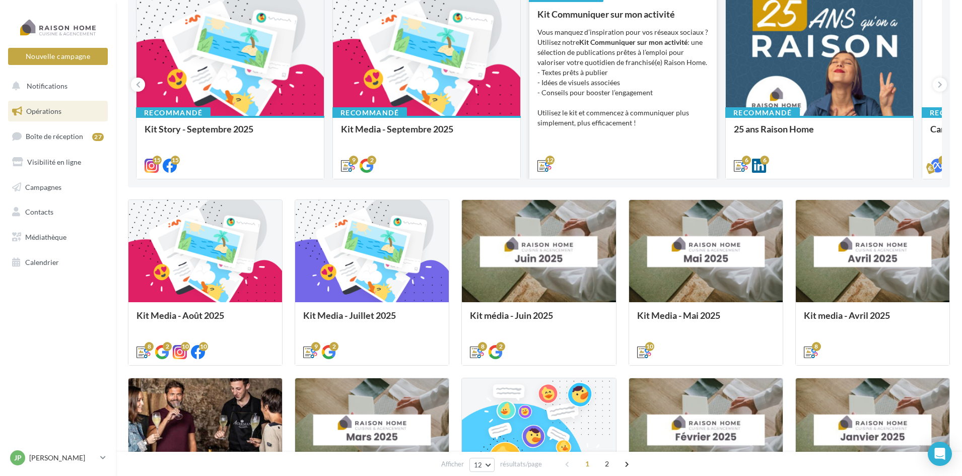
scroll to position [151, 0]
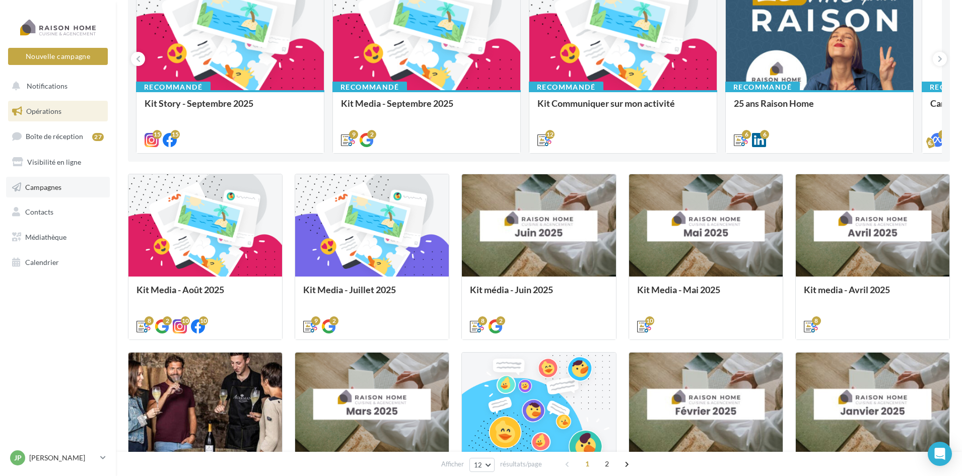
click at [46, 189] on span "Campagnes" at bounding box center [43, 186] width 36 height 9
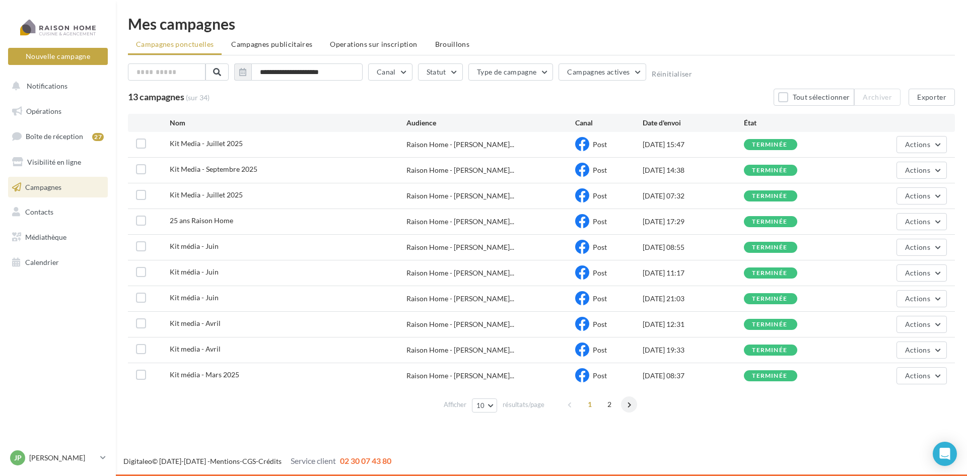
click at [626, 406] on span at bounding box center [629, 404] width 16 height 16
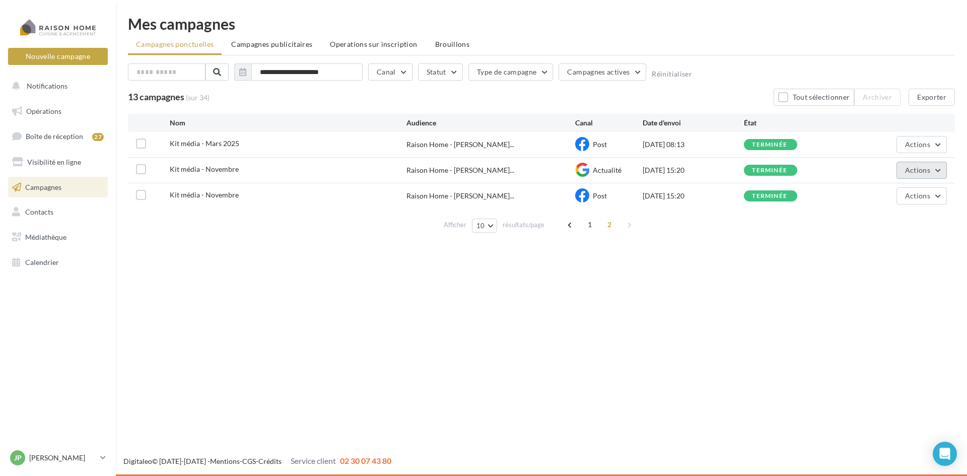
click at [932, 173] on button "Actions" at bounding box center [921, 170] width 50 height 17
click at [883, 195] on button "Voir les résultats" at bounding box center [896, 194] width 101 height 26
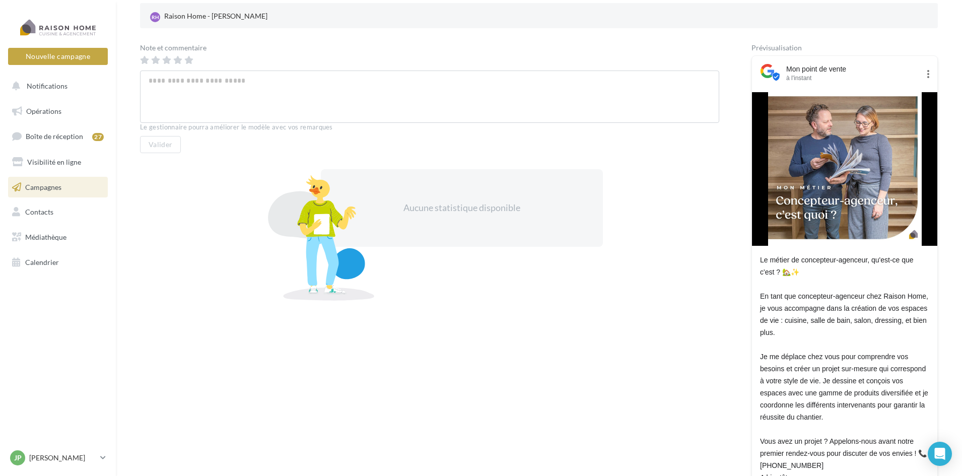
scroll to position [101, 0]
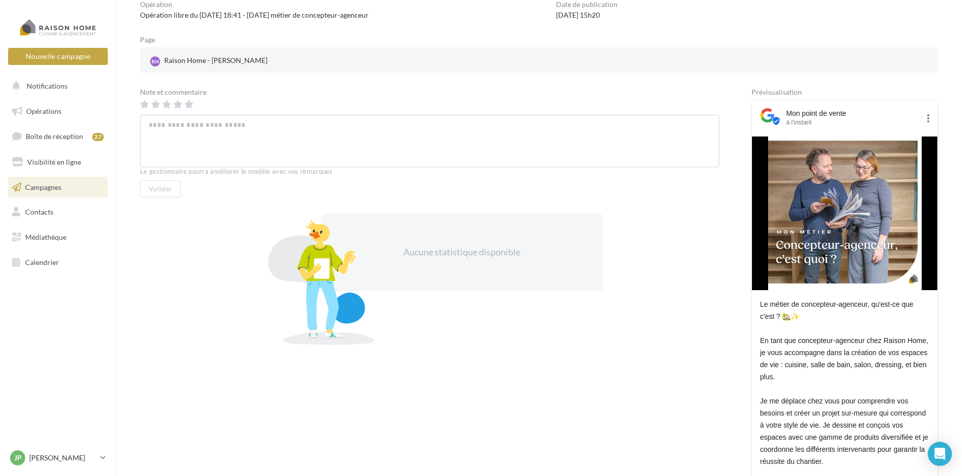
click at [51, 189] on span "Campagnes" at bounding box center [43, 186] width 36 height 9
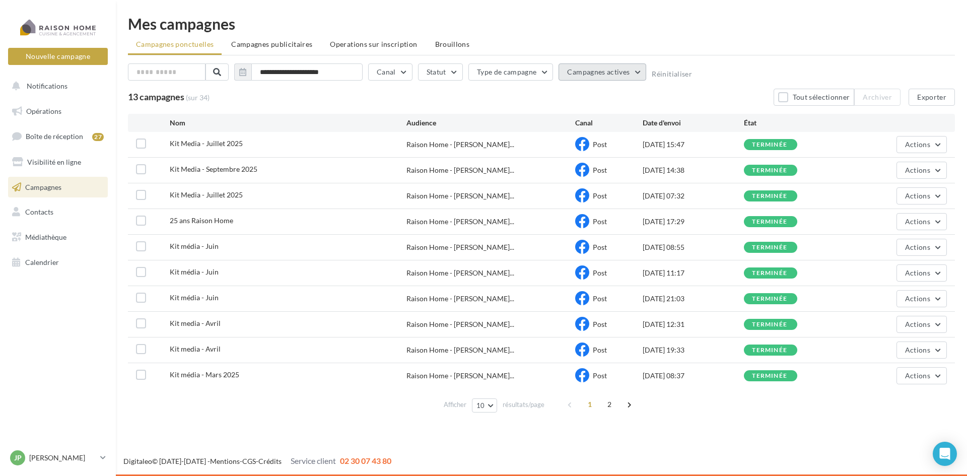
click at [591, 72] on span "Campagnes actives" at bounding box center [598, 71] width 62 height 9
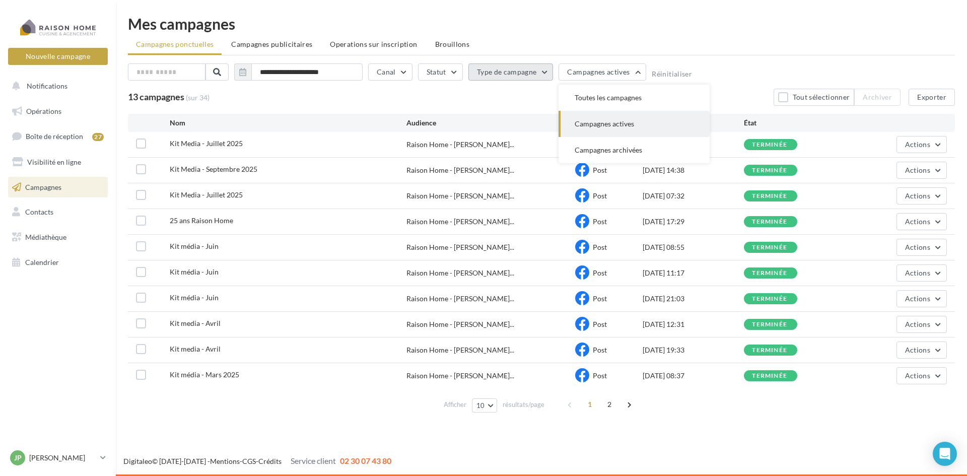
click at [510, 73] on button "Type de campagne" at bounding box center [510, 71] width 85 height 17
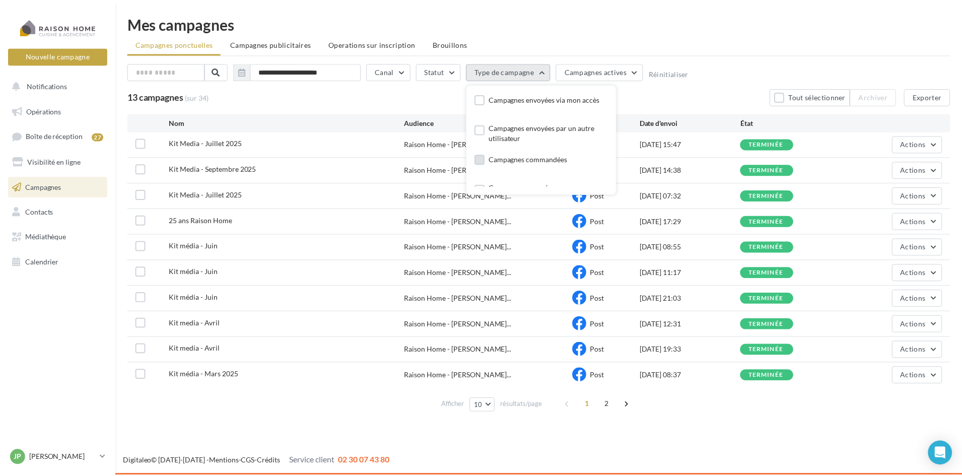
scroll to position [19, 0]
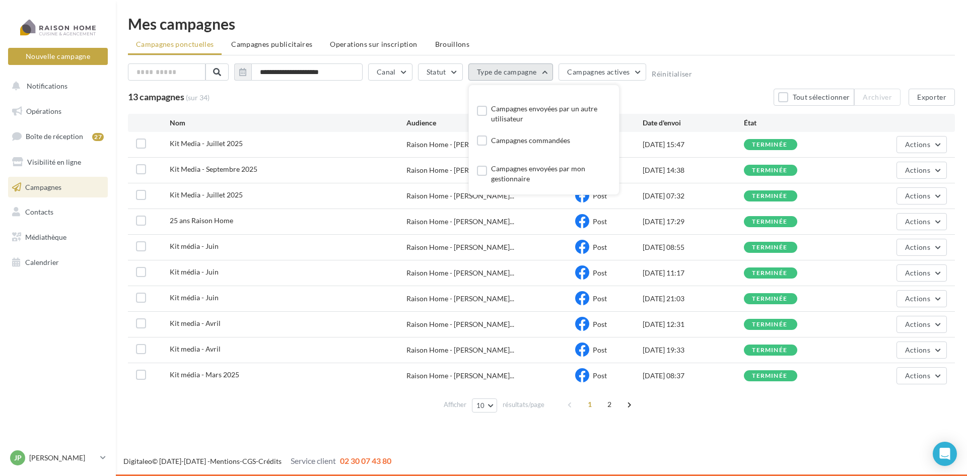
click at [499, 73] on button "Type de campagne" at bounding box center [510, 71] width 85 height 17
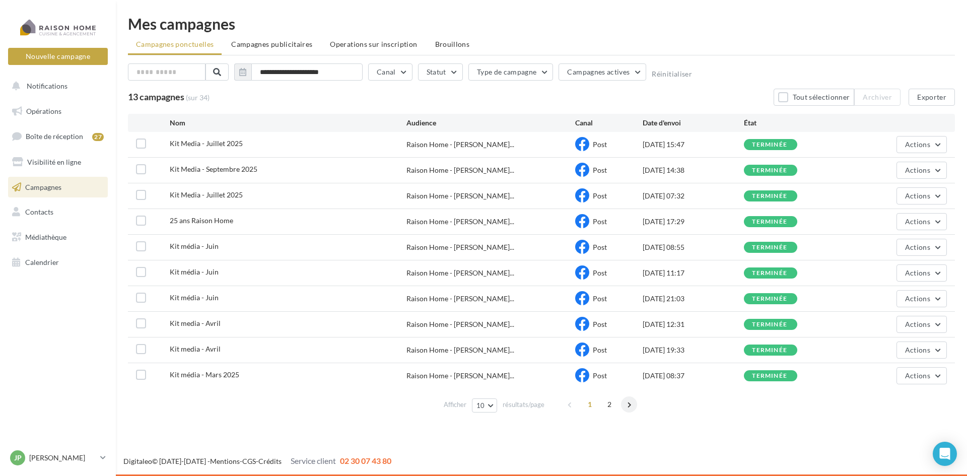
click at [626, 405] on span at bounding box center [629, 404] width 16 height 16
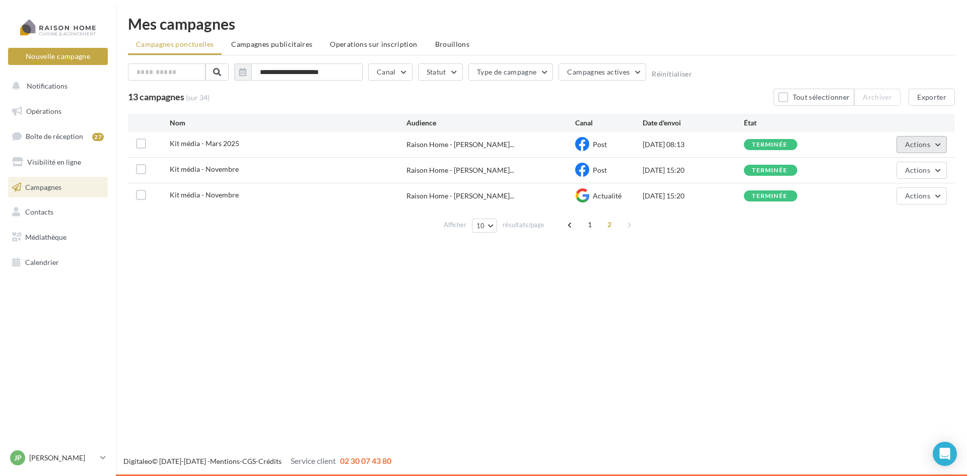
click at [919, 145] on span "Actions" at bounding box center [917, 144] width 25 height 9
click at [591, 225] on span "1" at bounding box center [590, 225] width 16 height 16
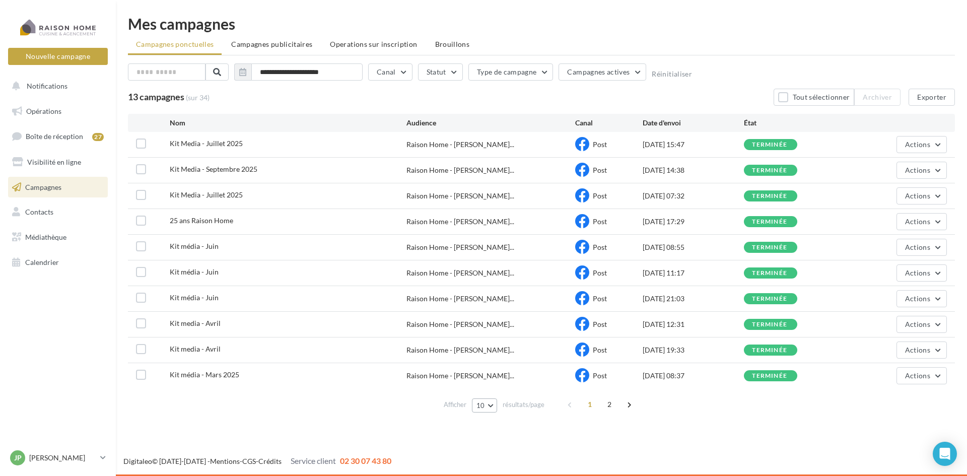
click at [491, 404] on button "10" at bounding box center [485, 405] width 26 height 14
click at [491, 372] on button "50" at bounding box center [507, 370] width 70 height 18
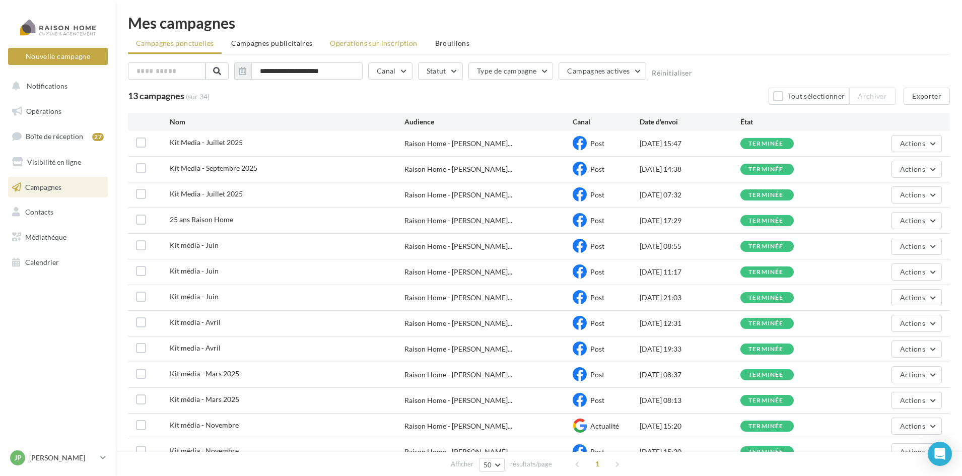
scroll to position [0, 0]
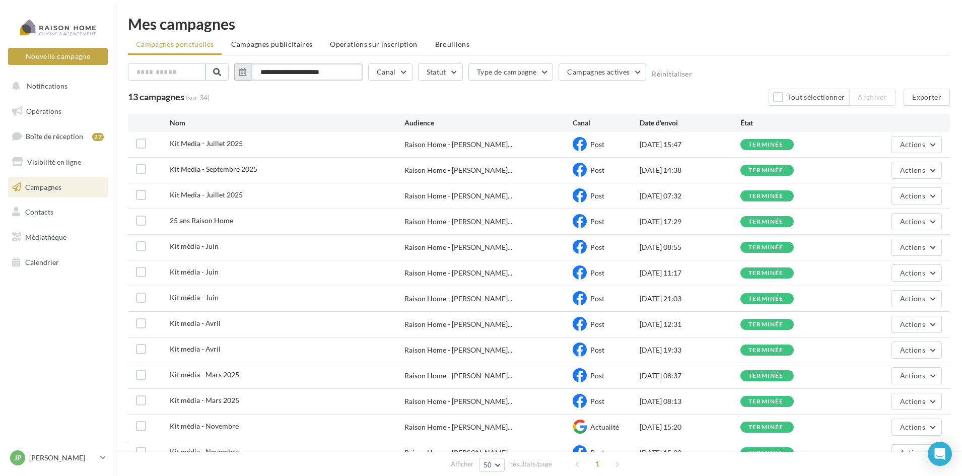
click at [329, 73] on input "**********" at bounding box center [306, 71] width 111 height 17
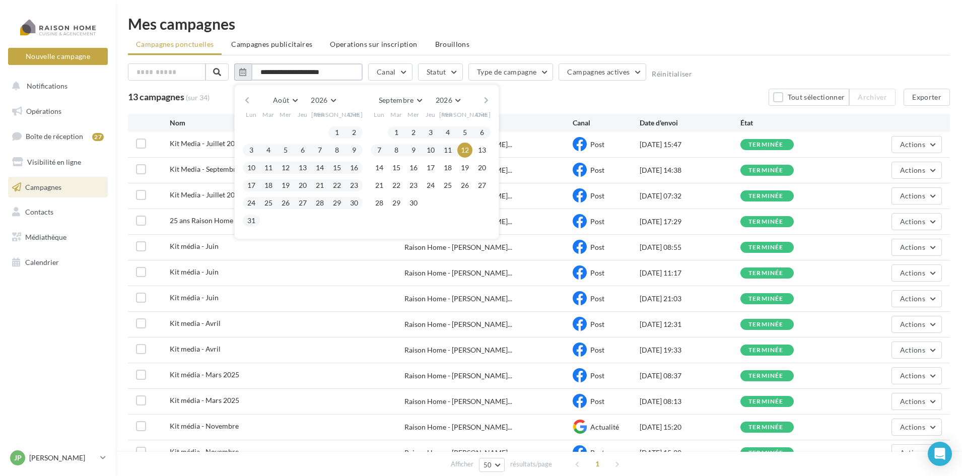
click at [280, 73] on input "**********" at bounding box center [306, 71] width 111 height 17
click at [361, 259] on div "Kit média - Juin Raison Home - Jean-Philip... Post 10/06/2025 08:55 terminée Ac…" at bounding box center [539, 247] width 822 height 25
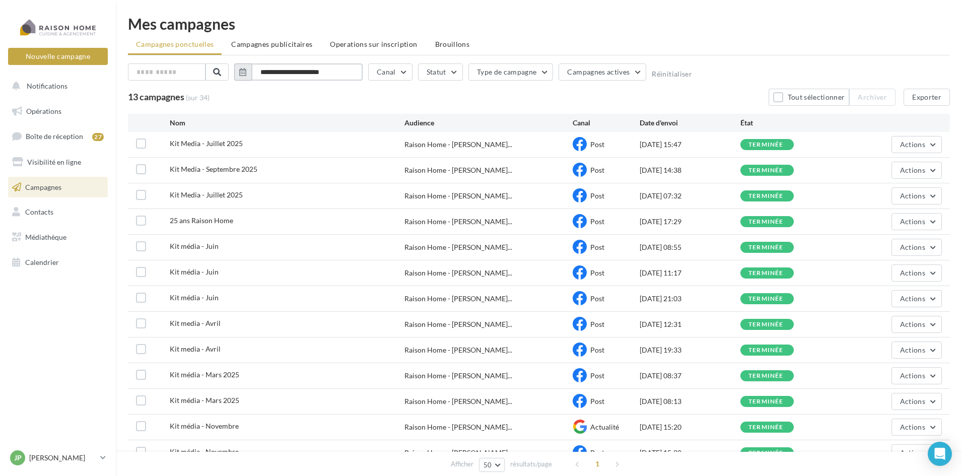
click at [298, 75] on input "**********" at bounding box center [306, 71] width 111 height 17
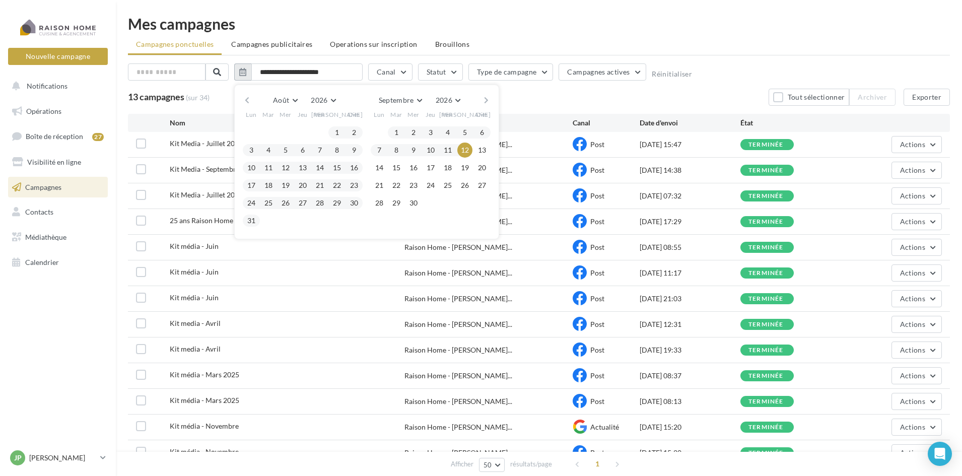
click at [243, 71] on icon "button" at bounding box center [242, 72] width 7 height 8
click at [246, 101] on button "button" at bounding box center [247, 100] width 9 height 14
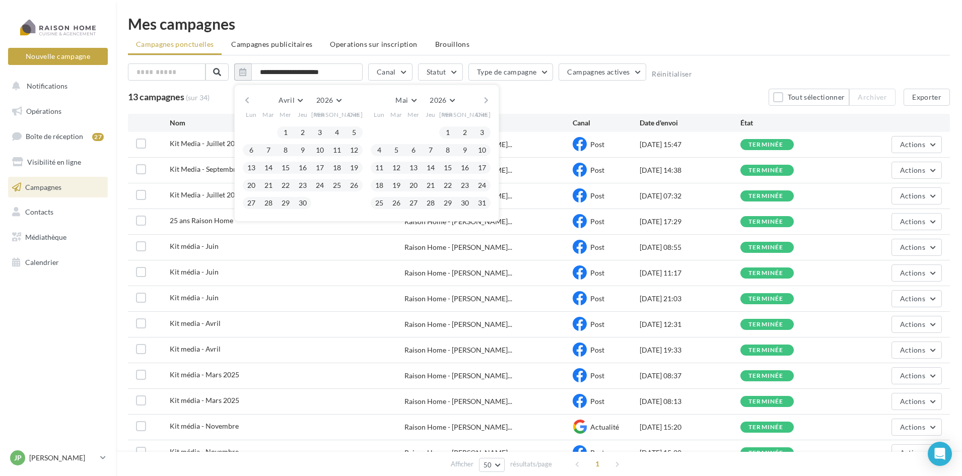
click at [246, 100] on button "button" at bounding box center [247, 100] width 9 height 14
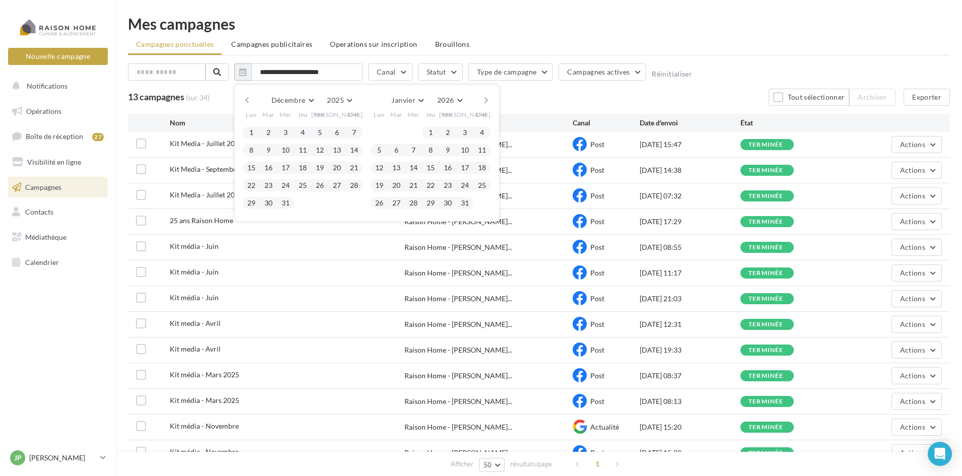
click at [246, 100] on button "button" at bounding box center [247, 100] width 9 height 14
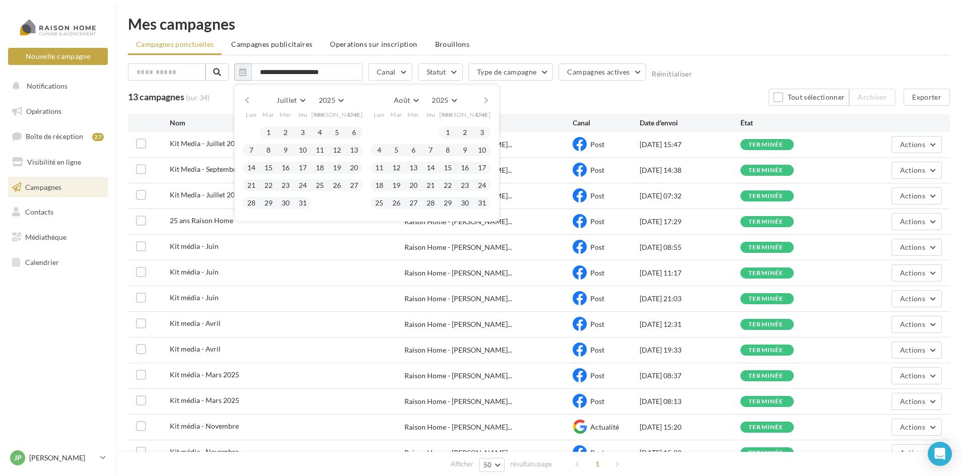
click at [246, 100] on button "button" at bounding box center [247, 100] width 9 height 14
click at [247, 100] on button "button" at bounding box center [247, 100] width 9 height 14
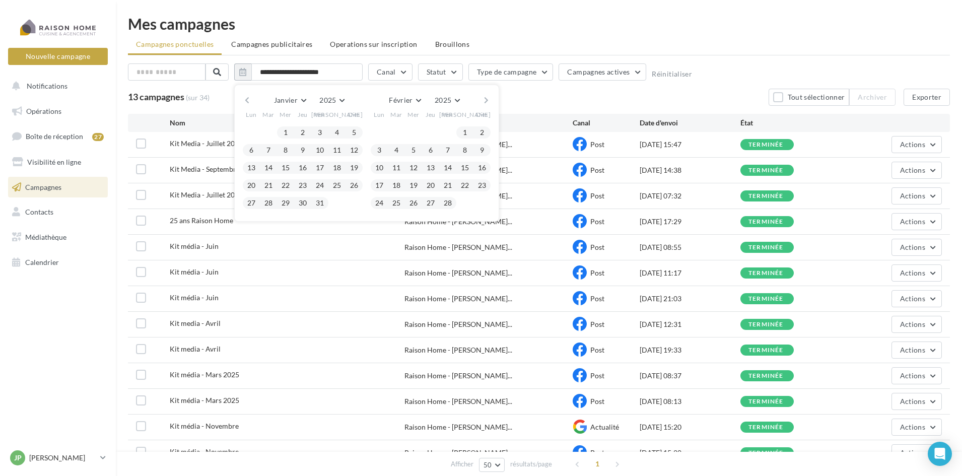
click at [247, 100] on button "button" at bounding box center [247, 100] width 9 height 14
click at [248, 101] on button "button" at bounding box center [247, 100] width 9 height 14
click at [320, 185] on button "25" at bounding box center [319, 185] width 15 height 15
click at [488, 102] on button "button" at bounding box center [486, 100] width 9 height 14
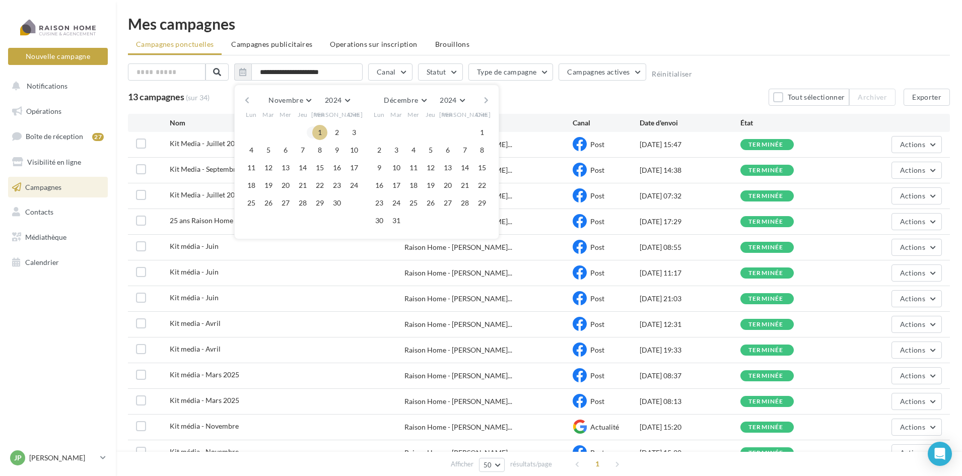
click at [546, 11] on div "**********" at bounding box center [539, 255] width 846 height 510
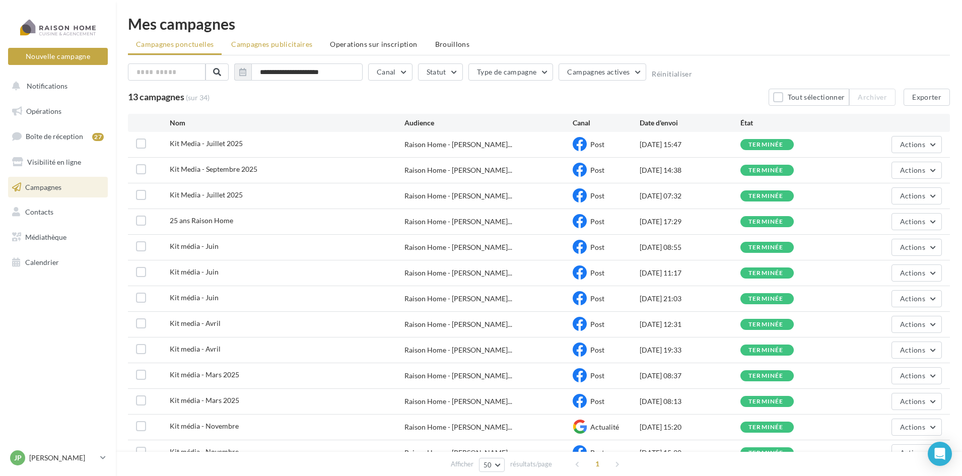
click at [273, 47] on span "Campagnes publicitaires" at bounding box center [271, 44] width 81 height 9
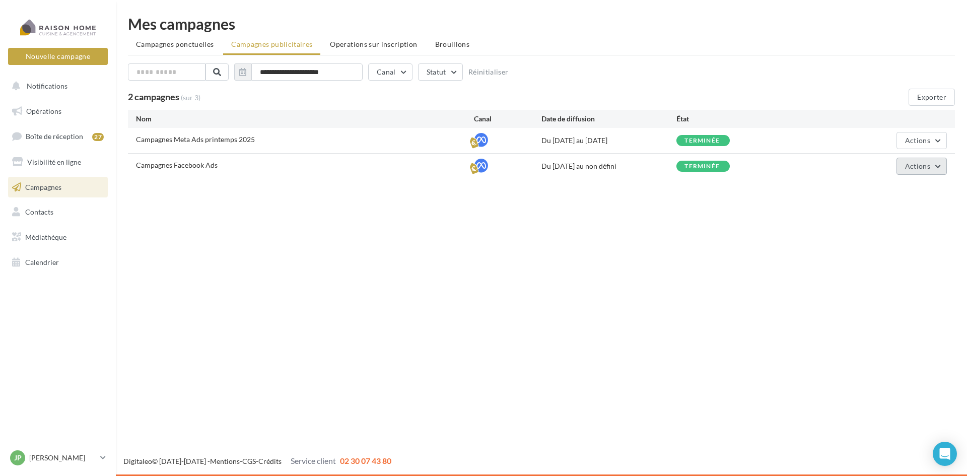
click at [923, 167] on span "Actions" at bounding box center [917, 166] width 25 height 9
click at [892, 215] on button "Voir les résultats" at bounding box center [896, 216] width 101 height 26
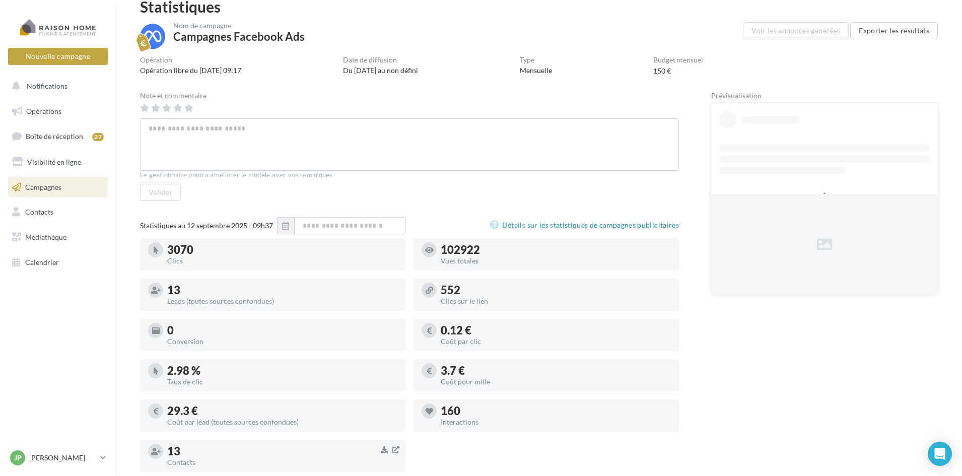
scroll to position [37, 0]
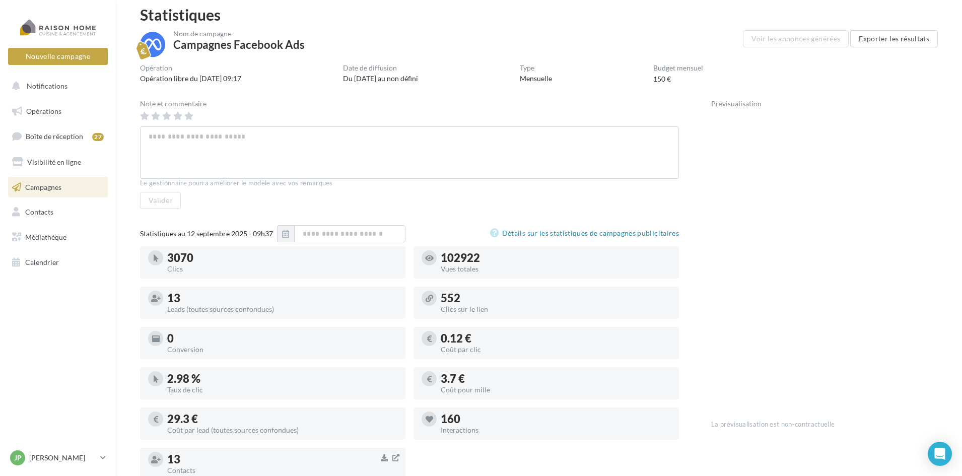
click at [47, 188] on span "Campagnes" at bounding box center [43, 186] width 36 height 9
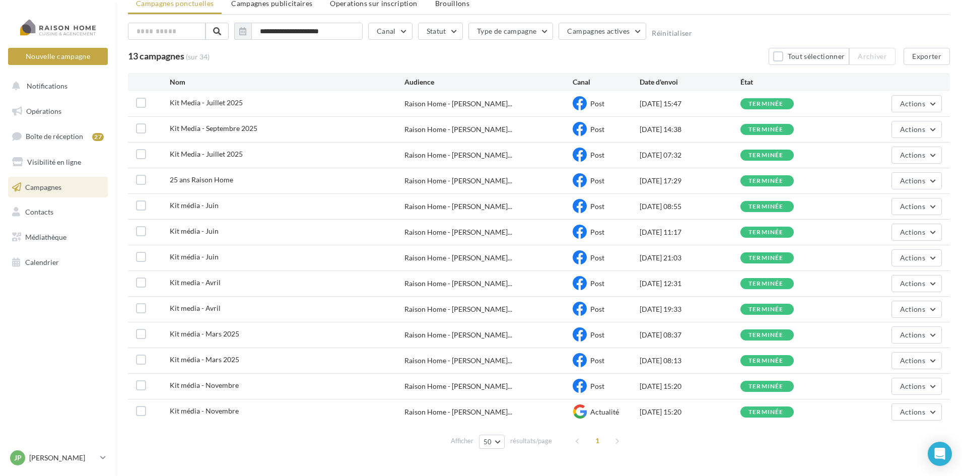
scroll to position [61, 0]
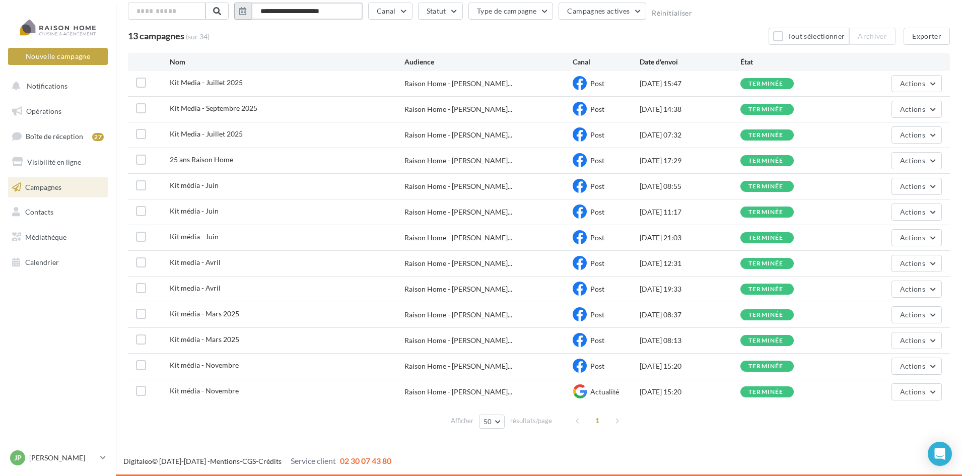
click at [283, 11] on input "**********" at bounding box center [306, 11] width 111 height 17
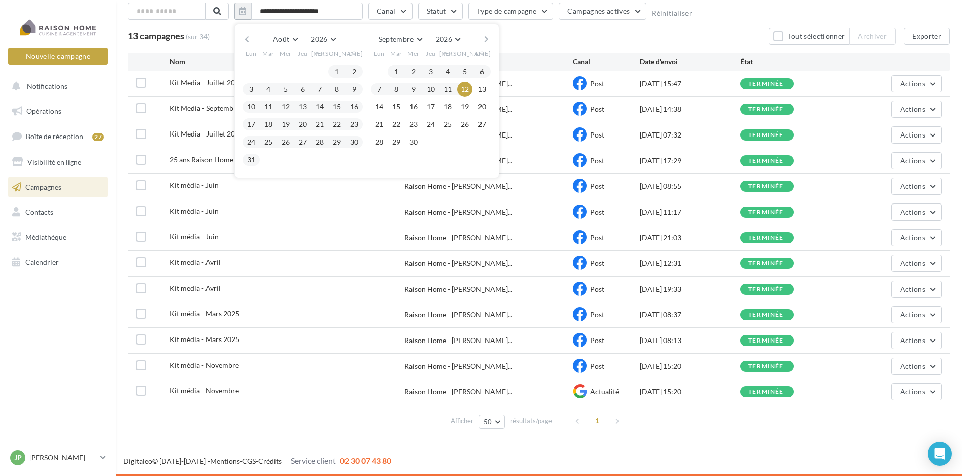
click at [245, 38] on button "button" at bounding box center [247, 39] width 9 height 14
click at [245, 39] on button "button" at bounding box center [247, 39] width 9 height 14
click at [246, 39] on button "button" at bounding box center [247, 39] width 9 height 14
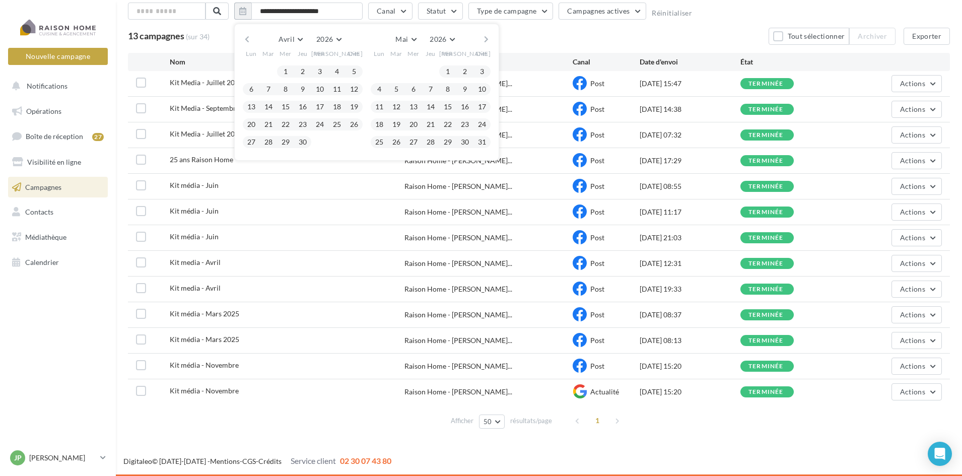
click at [246, 39] on button "button" at bounding box center [247, 39] width 9 height 14
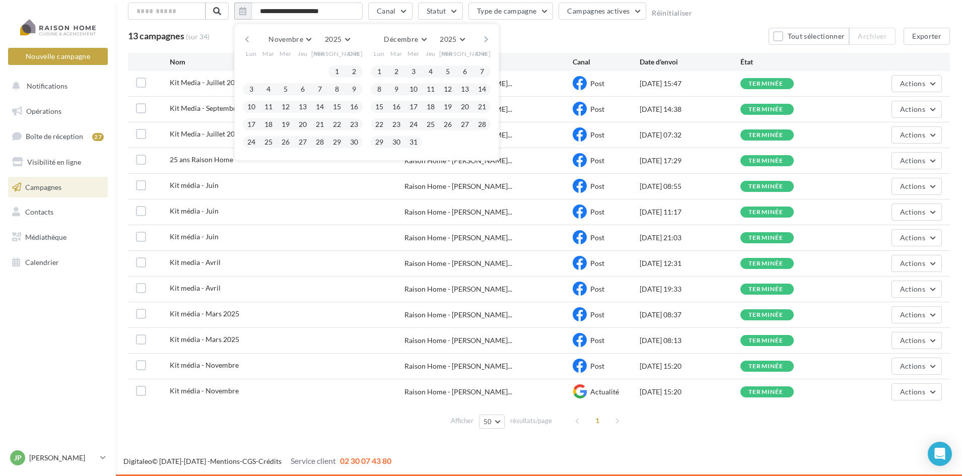
click at [246, 39] on button "button" at bounding box center [247, 39] width 9 height 14
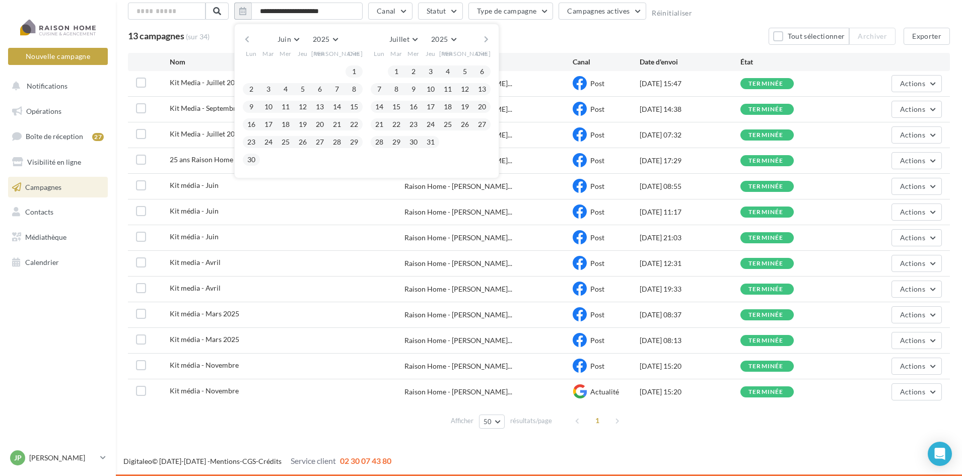
click at [246, 39] on button "button" at bounding box center [247, 39] width 9 height 14
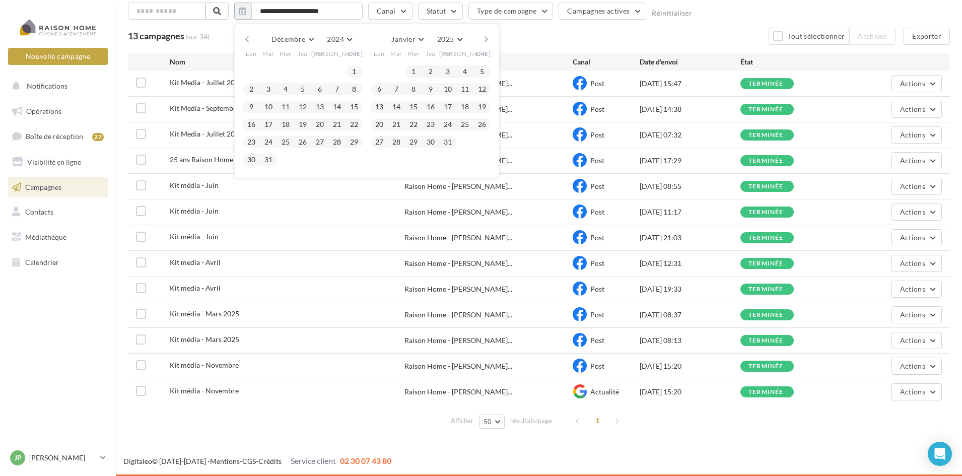
click at [246, 39] on button "button" at bounding box center [247, 39] width 9 height 14
click at [295, 86] on button "10" at bounding box center [302, 89] width 15 height 15
click at [596, 11] on span "Campagnes actives" at bounding box center [598, 11] width 62 height 9
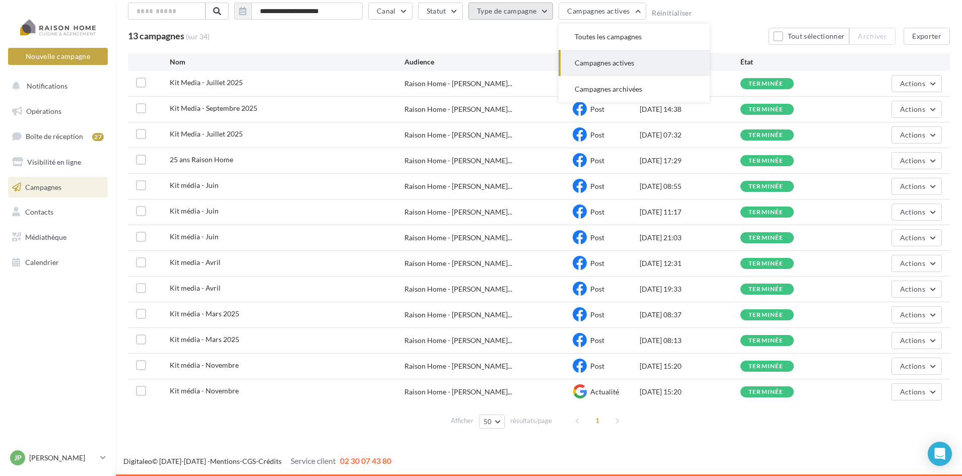
click at [529, 8] on button "Type de campagne" at bounding box center [510, 11] width 85 height 17
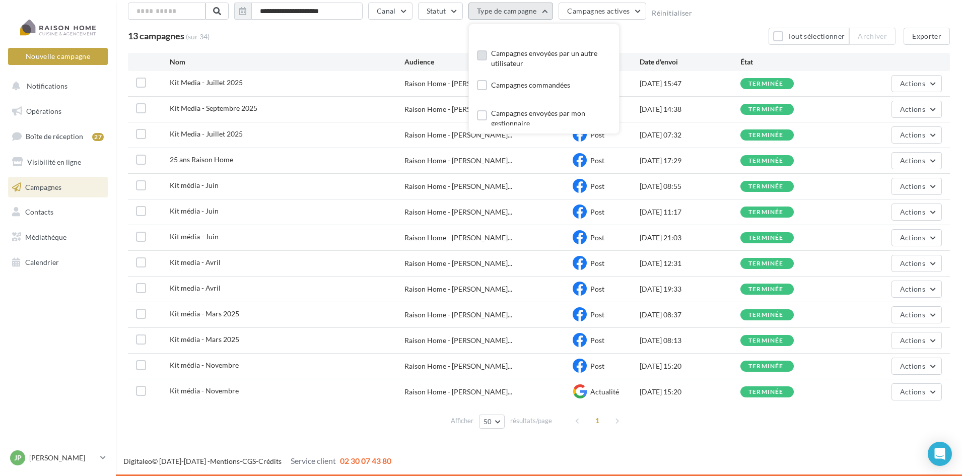
scroll to position [19, 0]
click at [449, 12] on button "Statut" at bounding box center [440, 11] width 45 height 17
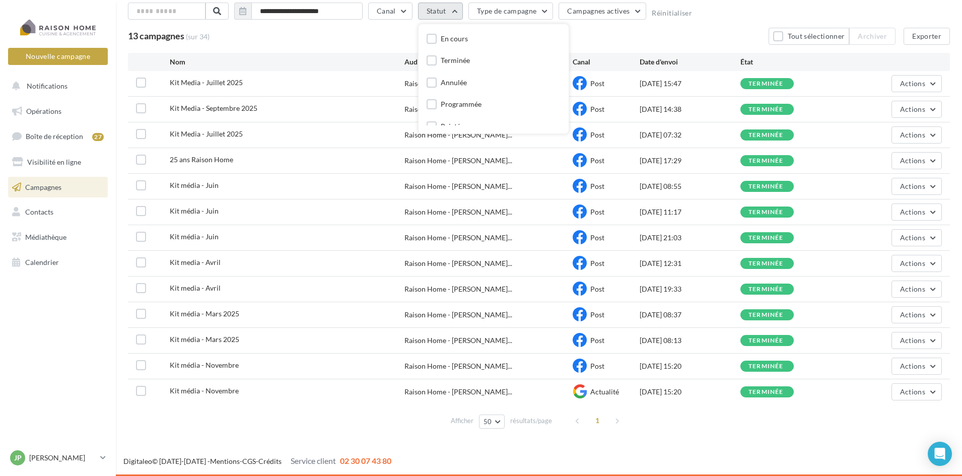
click at [437, 12] on button "Statut" at bounding box center [440, 11] width 45 height 17
click at [401, 13] on button "Canal" at bounding box center [390, 11] width 44 height 17
click at [382, 46] on label at bounding box center [382, 47] width 10 height 10
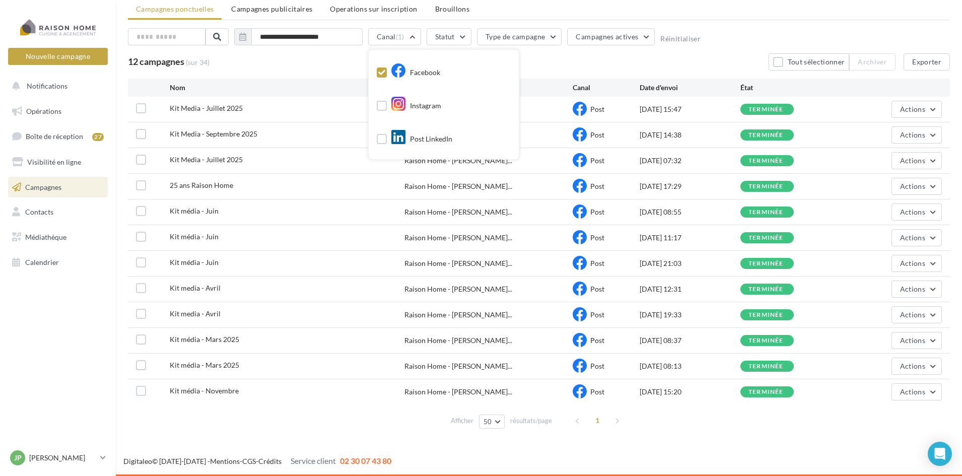
scroll to position [35, 0]
click at [573, 54] on div "12 campagnes (sur 34) Tout sélectionner Archiver Exporter" at bounding box center [539, 61] width 822 height 17
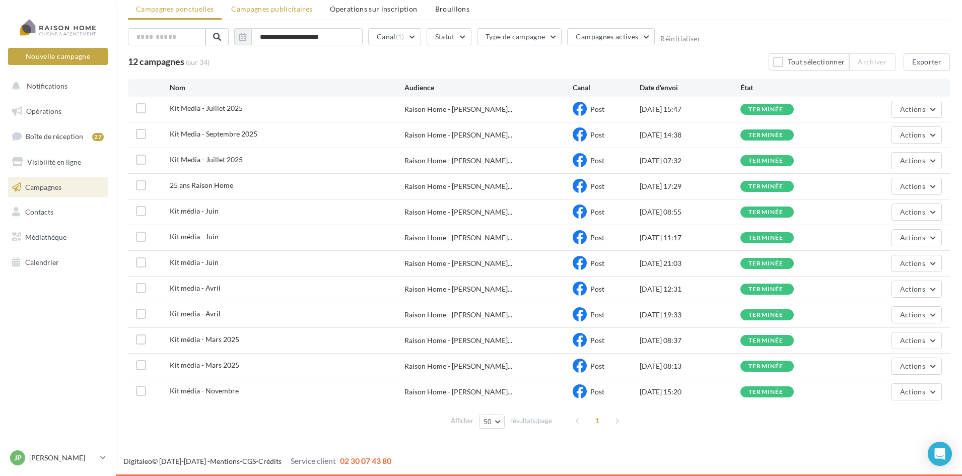
click at [275, 11] on span "Campagnes publicitaires" at bounding box center [271, 9] width 81 height 9
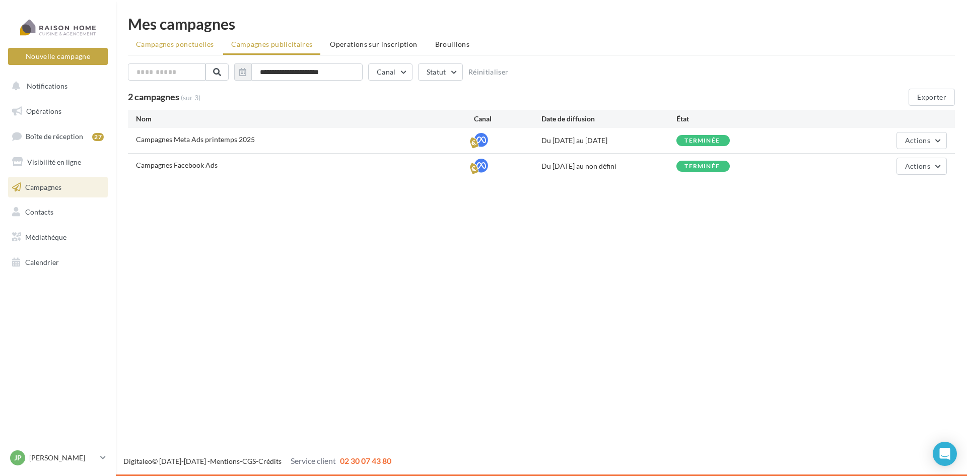
click at [171, 43] on span "Campagnes ponctuelles" at bounding box center [175, 44] width 78 height 9
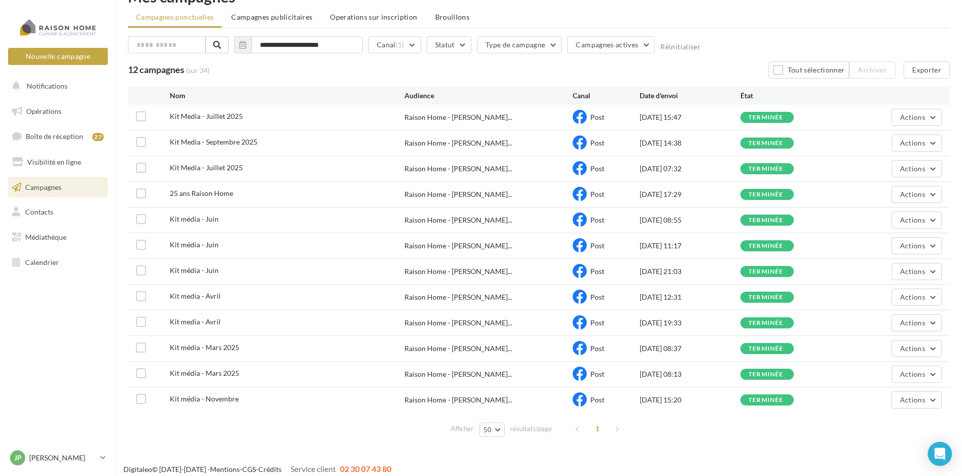
scroll to position [35, 0]
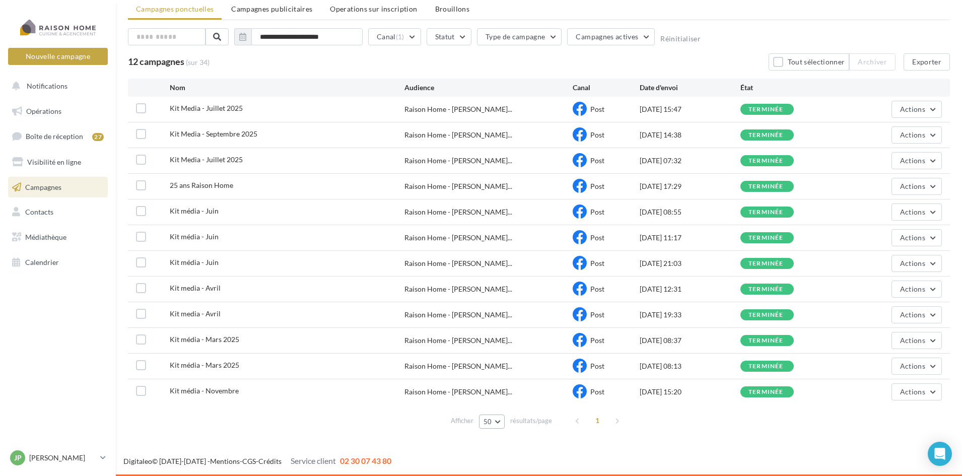
click at [498, 420] on button "50" at bounding box center [492, 421] width 26 height 14
click at [190, 416] on div "Afficher 50 10 25 50 100 résultats/page 1" at bounding box center [539, 420] width 822 height 24
